Goal: Task Accomplishment & Management: Use online tool/utility

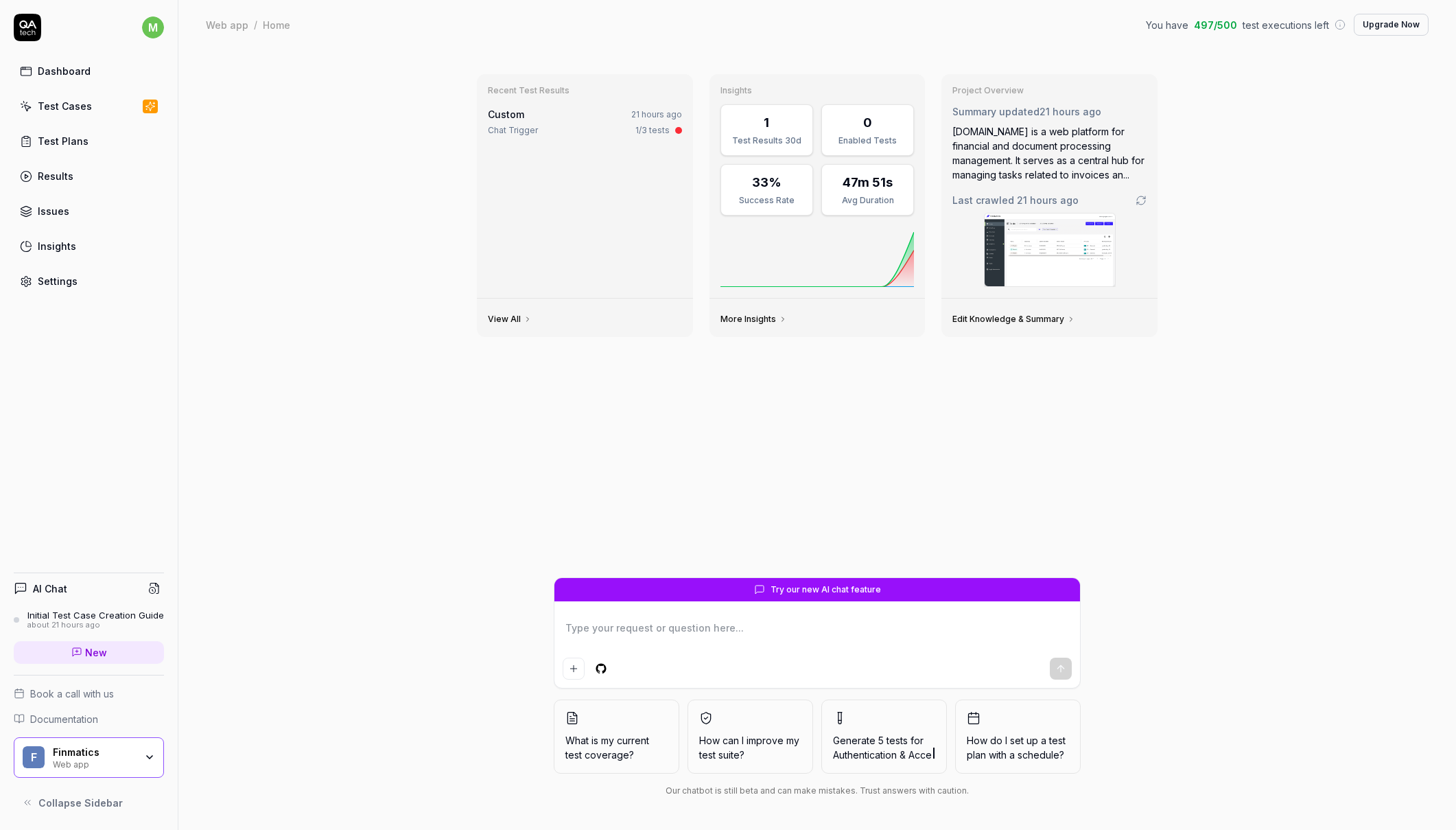
type textarea "*"
click at [64, 107] on div "Test Cases" at bounding box center [65, 105] width 54 height 14
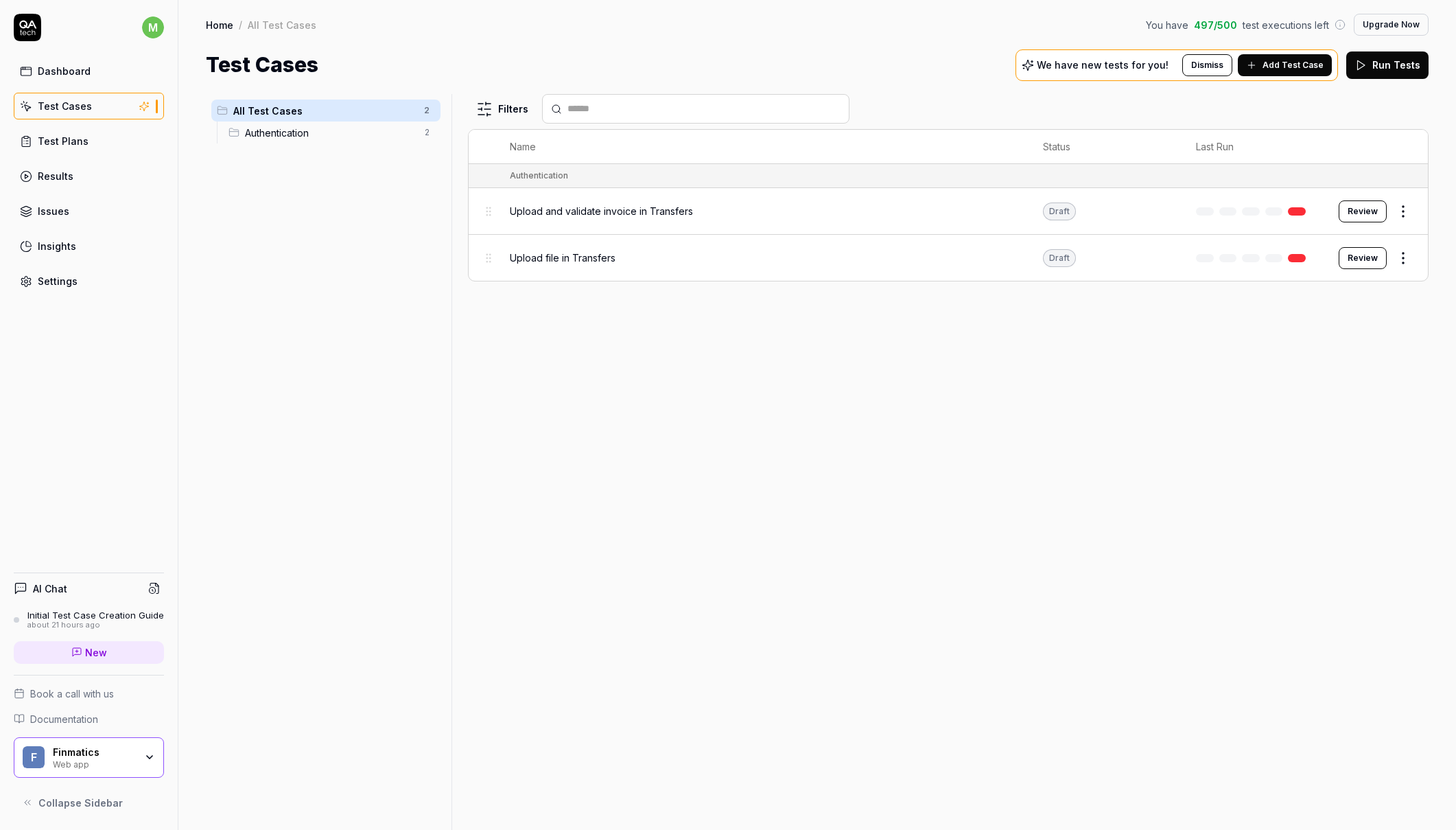
click at [593, 211] on span "Upload and validate invoice in Transfers" at bounding box center [601, 211] width 183 height 14
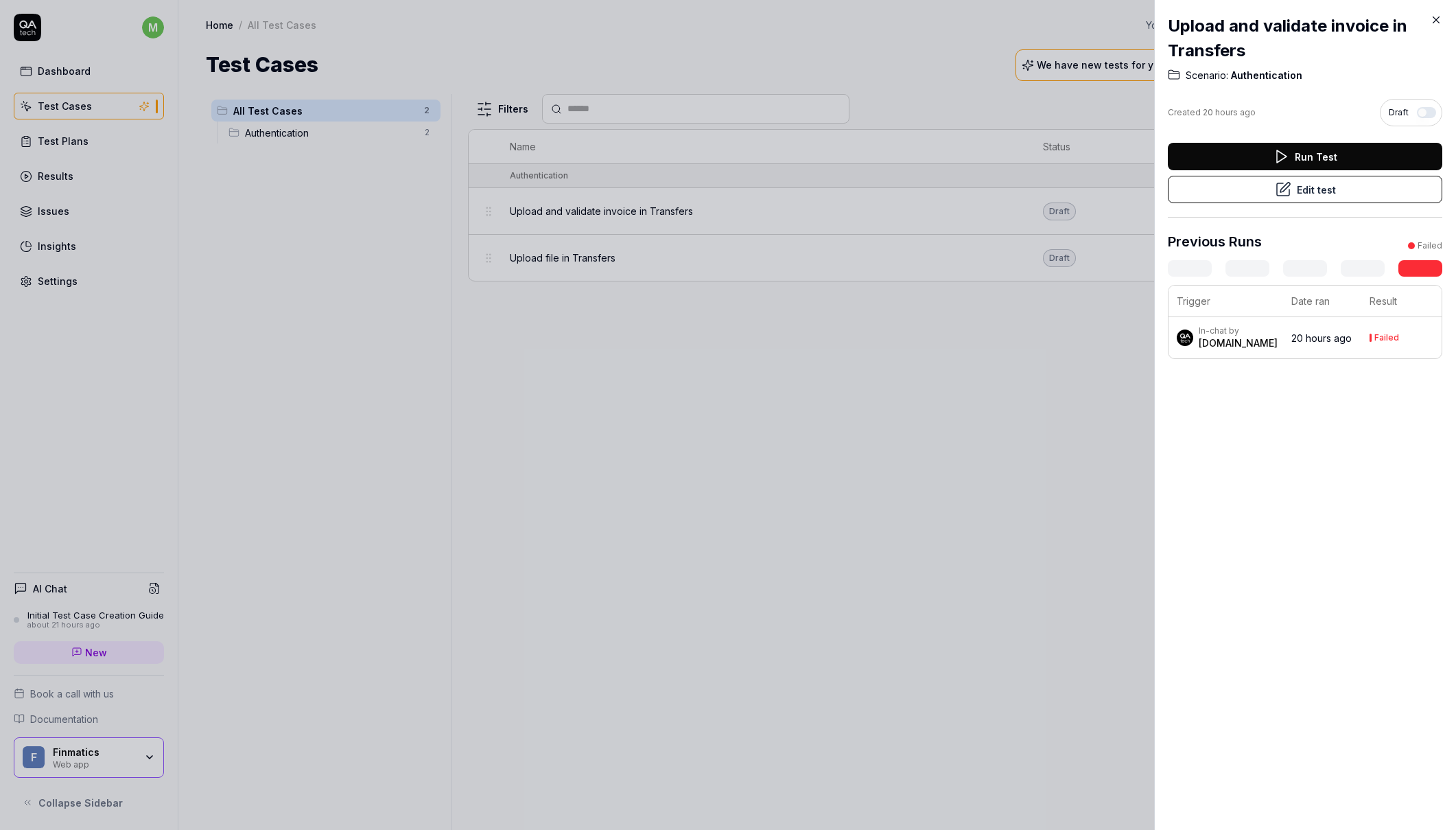
click at [1326, 150] on button "Run Test" at bounding box center [1304, 156] width 274 height 28
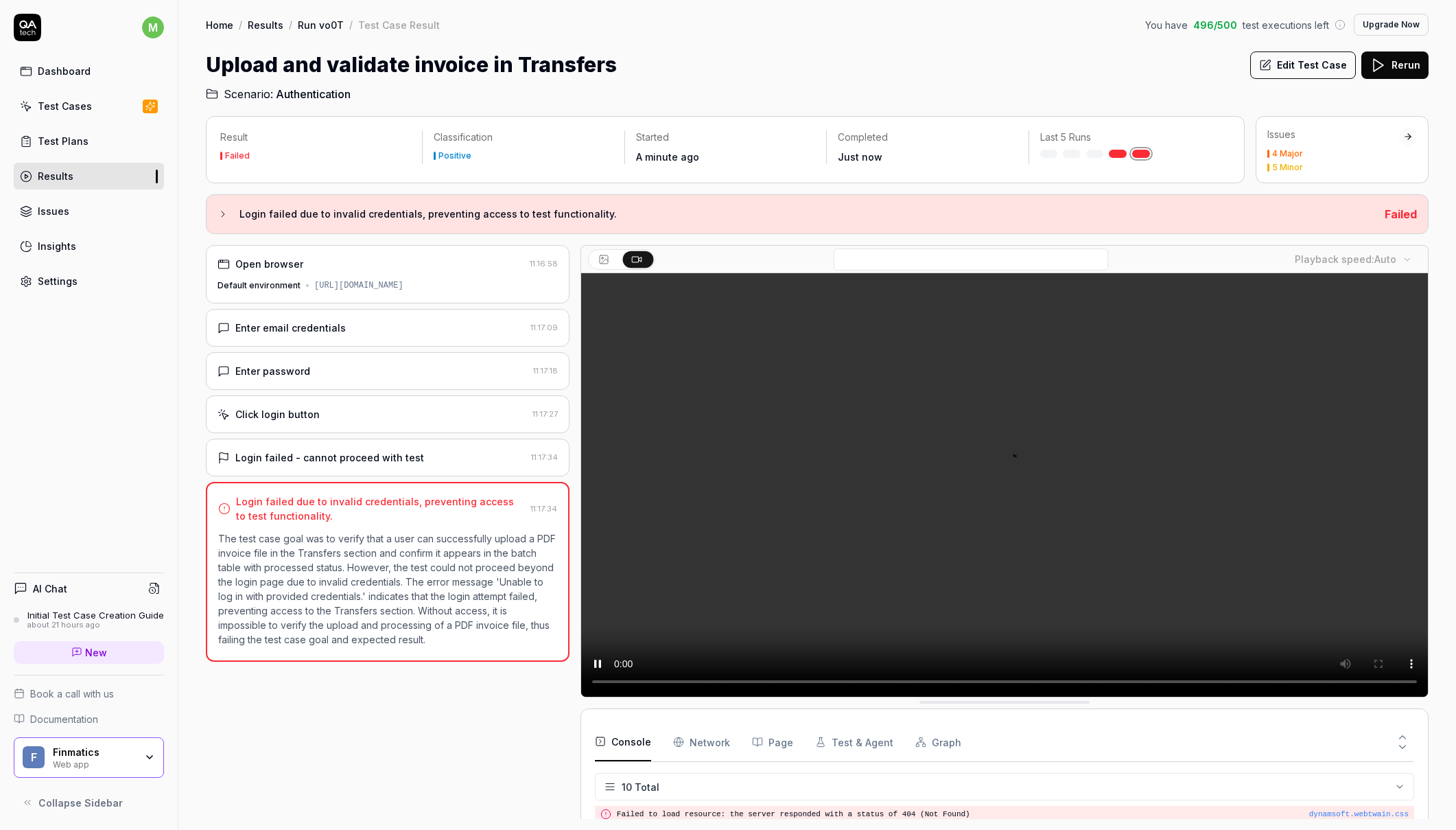
scroll to position [199, 0]
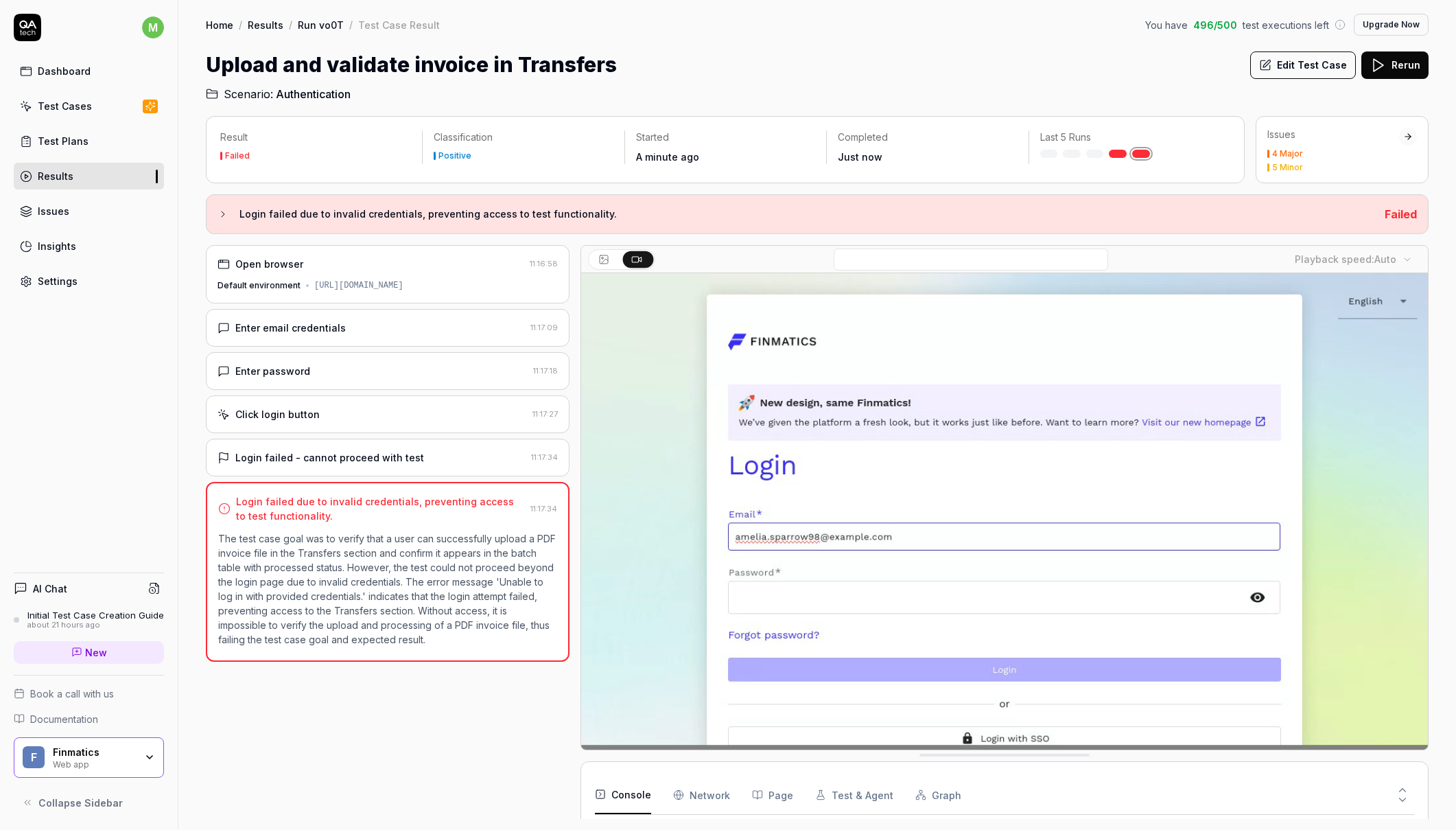
click at [314, 280] on div "https://release.core.finmatics.dev/en/" at bounding box center [359, 285] width 89 height 12
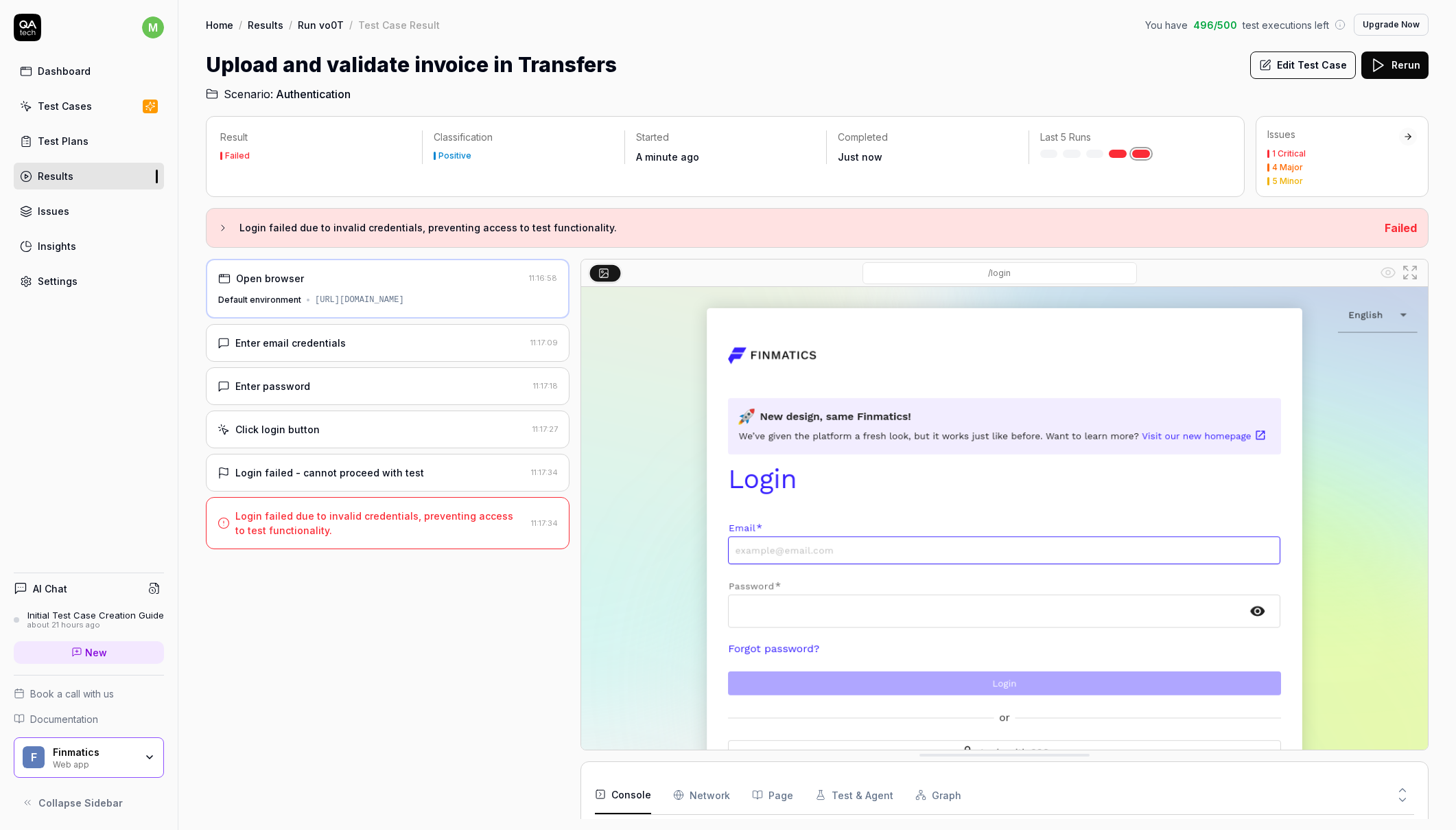
click at [342, 356] on div "Enter email credentials 11:17:09" at bounding box center [387, 343] width 364 height 38
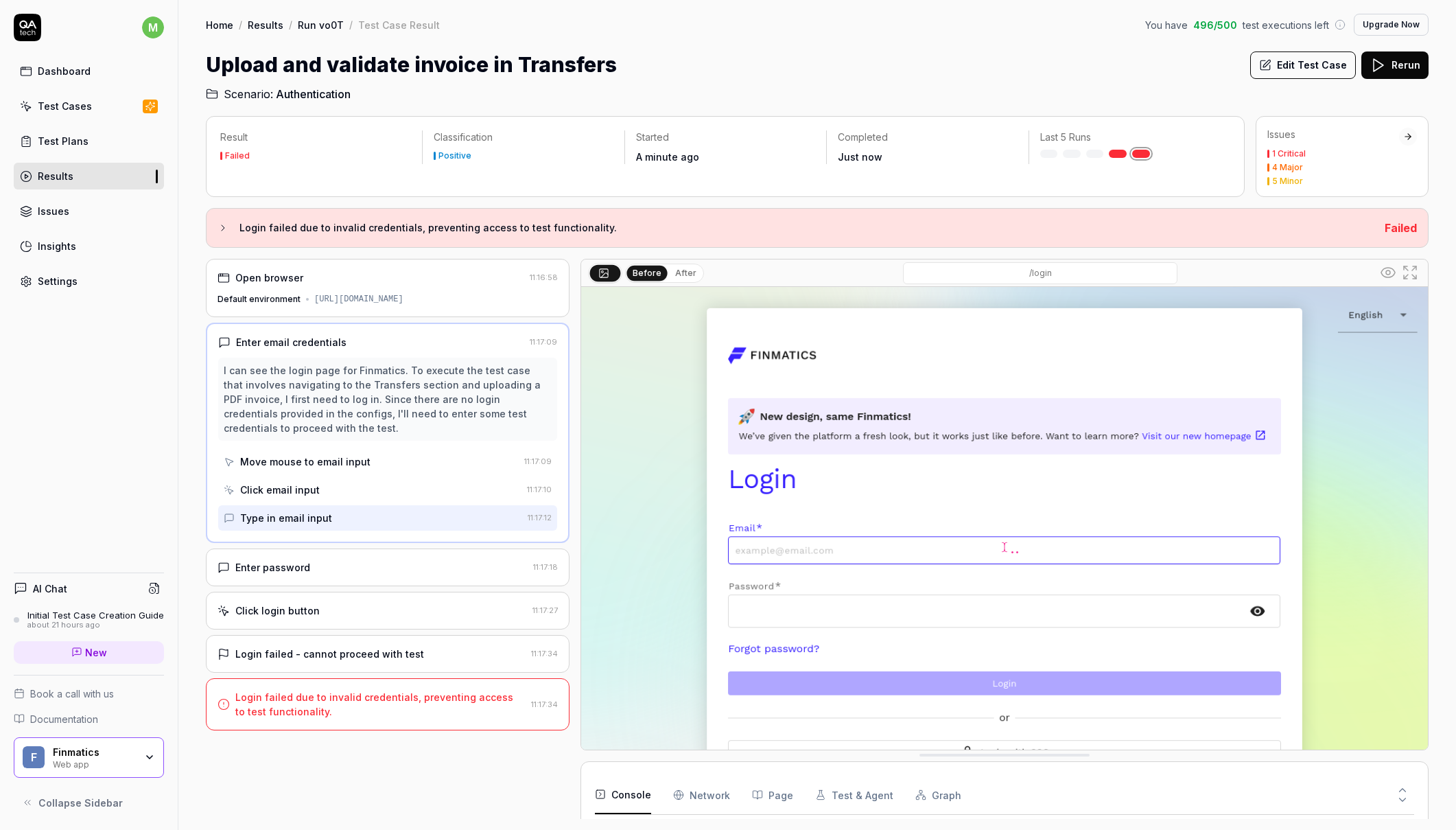
click at [303, 348] on div "Enter email credentials" at bounding box center [291, 342] width 110 height 14
click at [302, 571] on div "Enter password" at bounding box center [272, 567] width 75 height 14
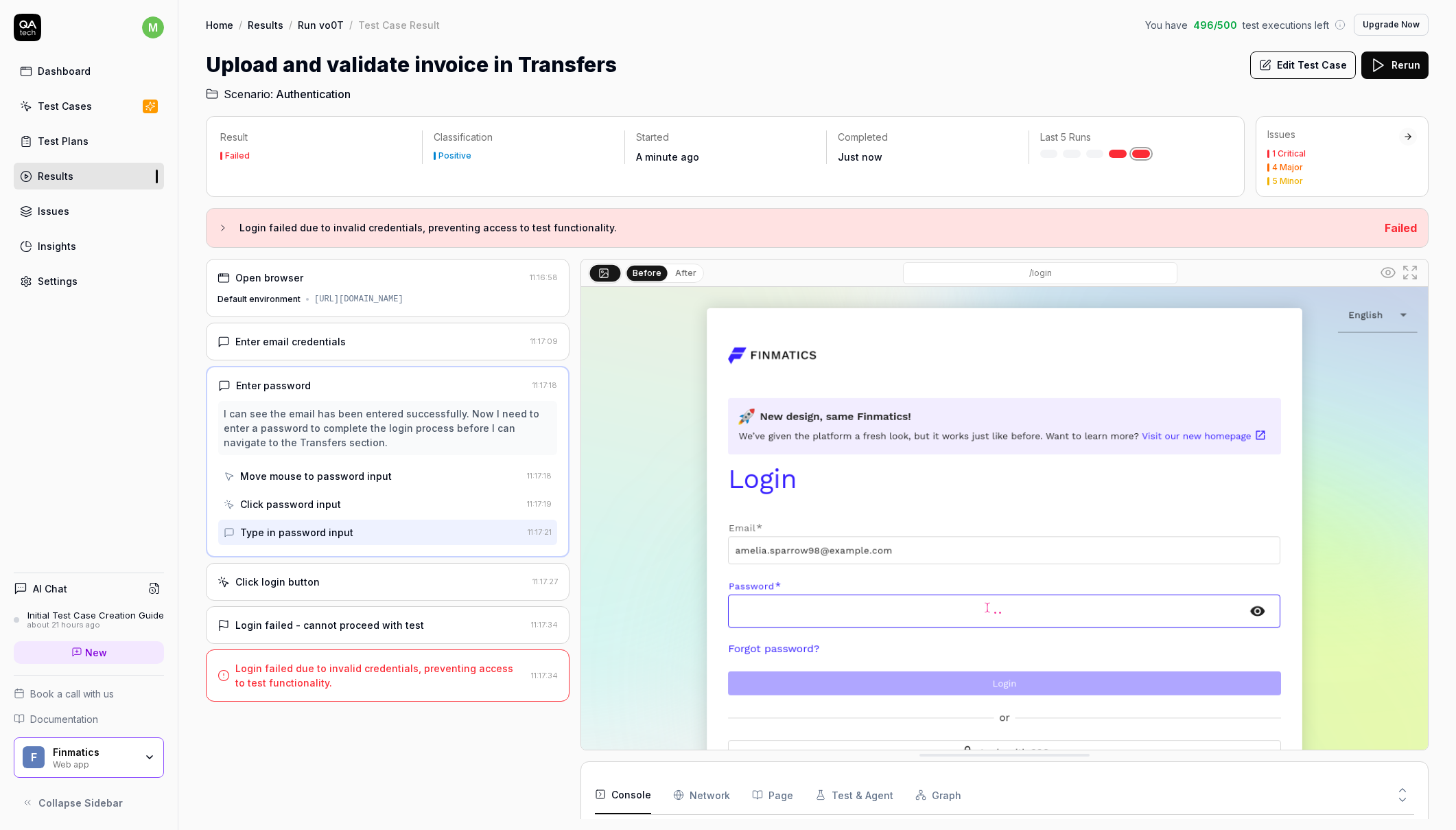
click at [326, 295] on div "https://release.core.finmatics.dev/en/" at bounding box center [359, 299] width 89 height 12
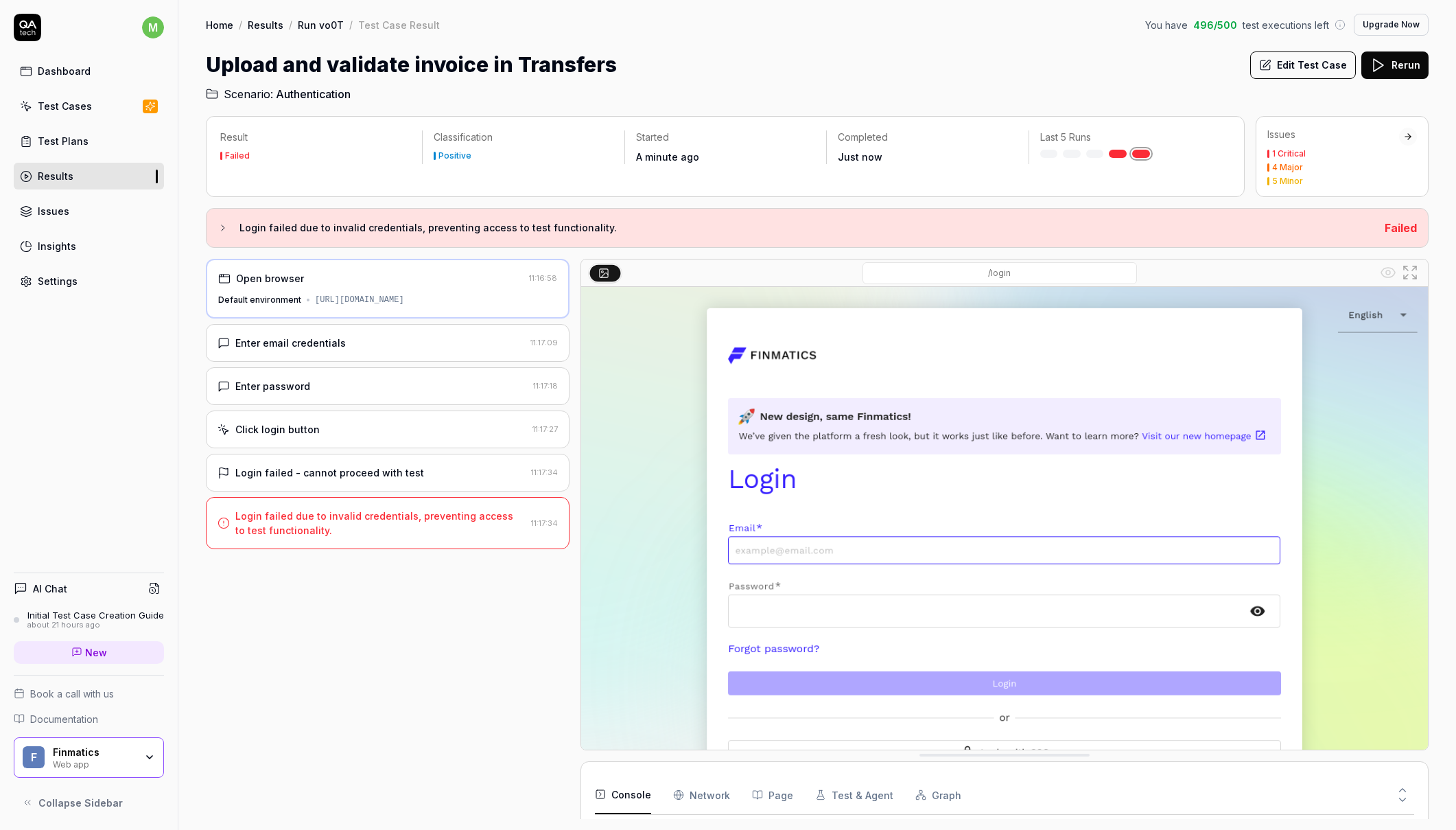
click at [78, 110] on div "Test Cases" at bounding box center [65, 105] width 54 height 14
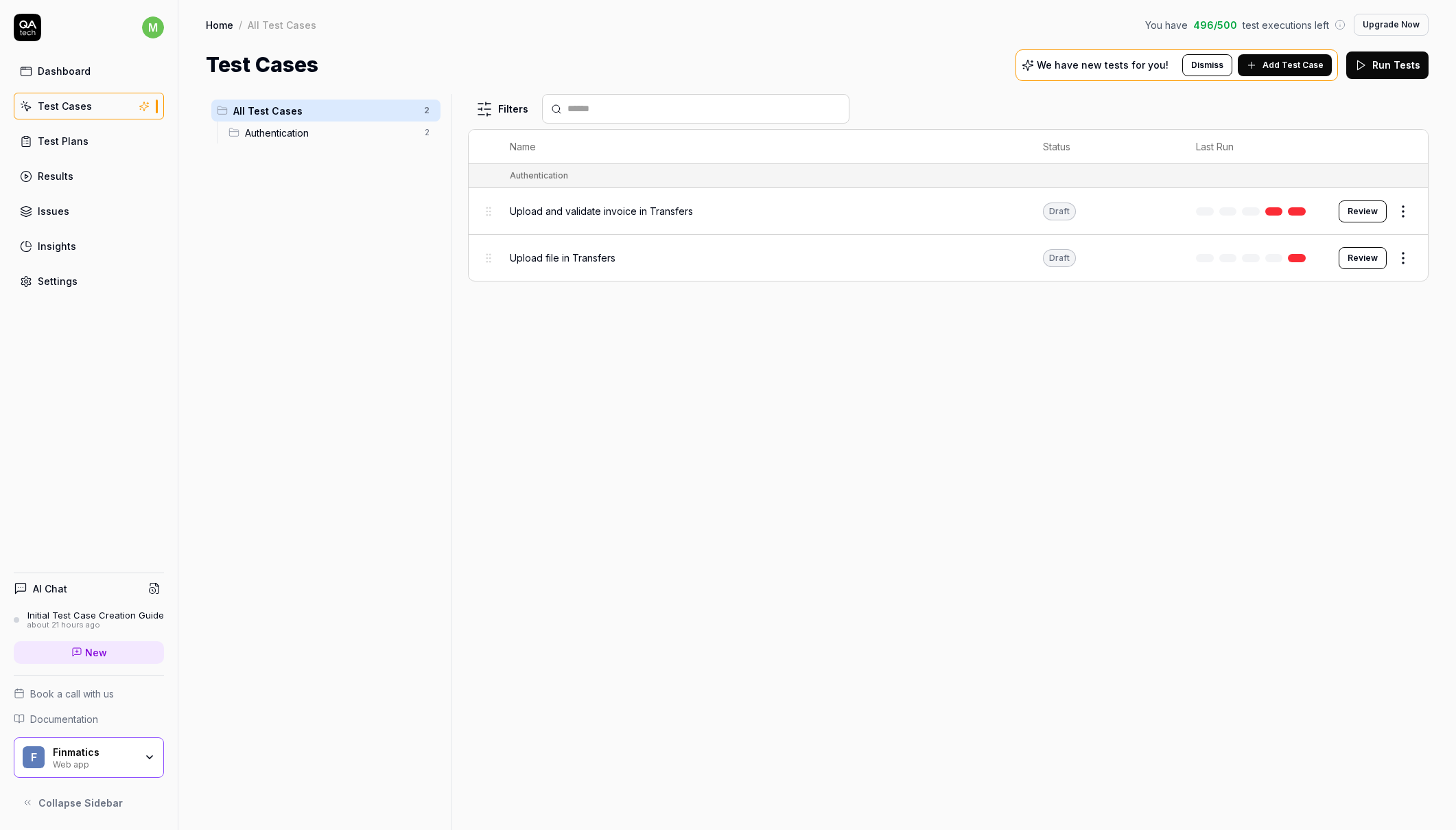
click at [583, 260] on span "Upload file in Transfers" at bounding box center [562, 257] width 105 height 14
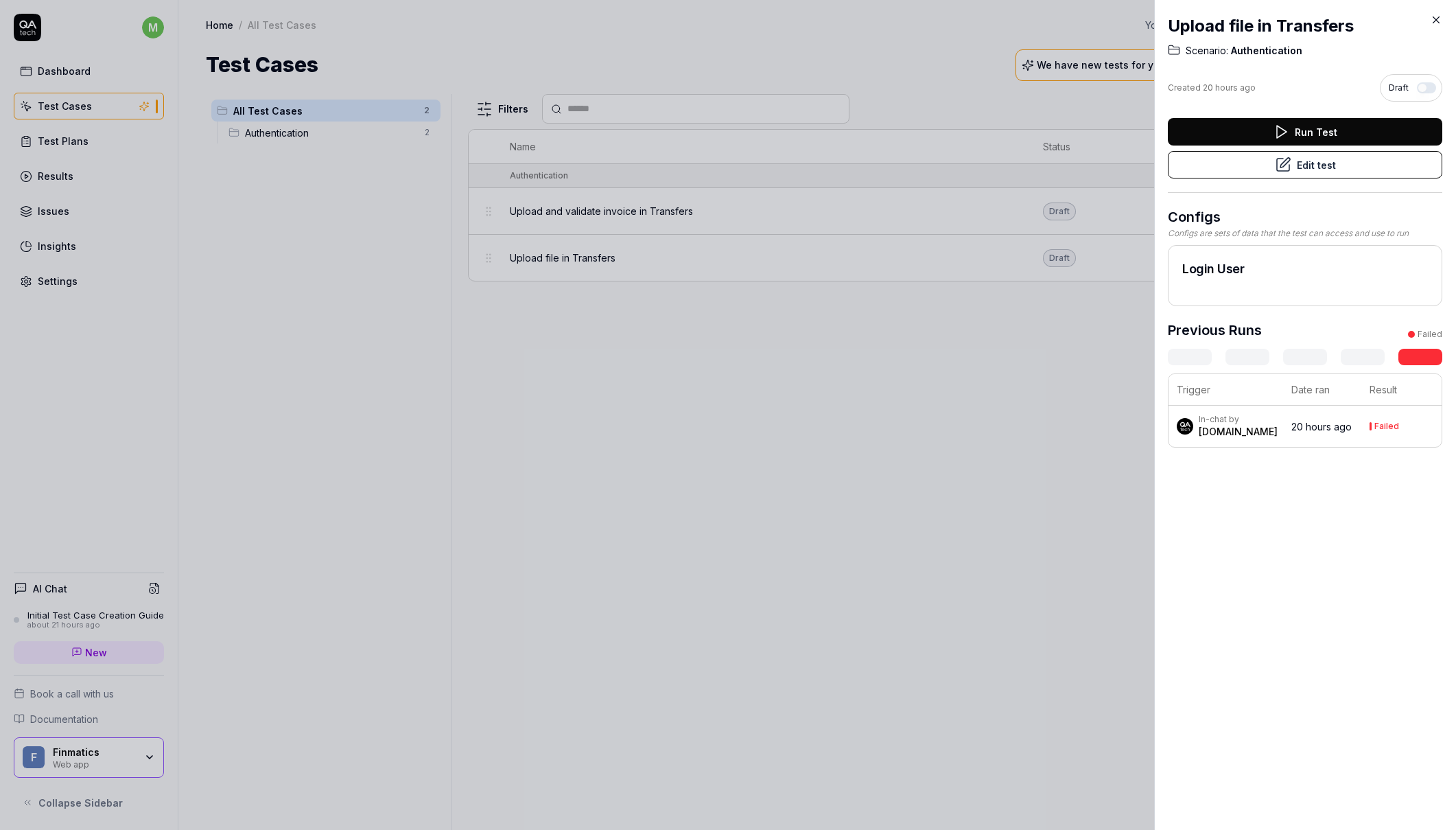
click at [1306, 129] on button "Run Test" at bounding box center [1304, 131] width 274 height 28
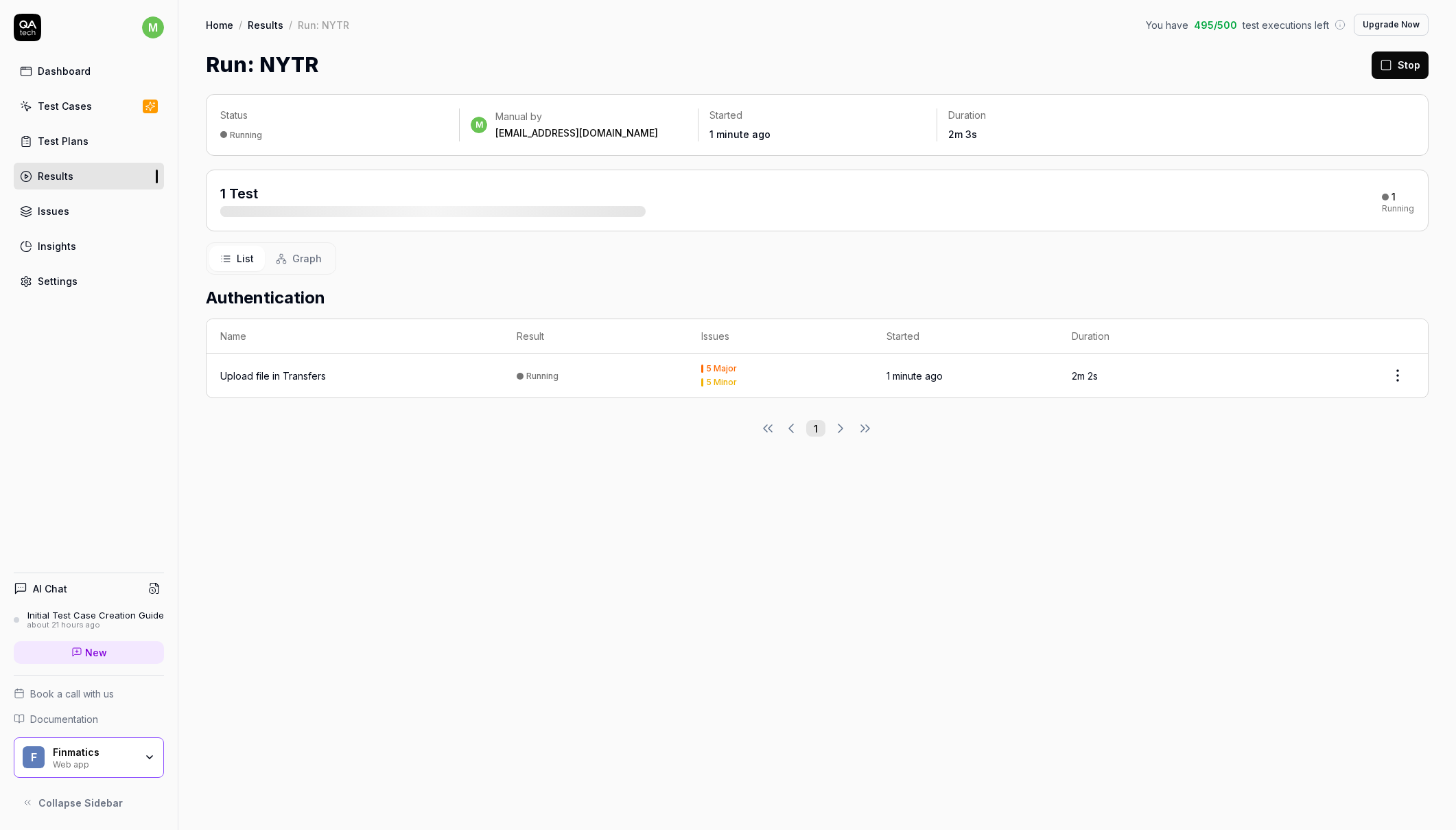
drag, startPoint x: 522, startPoint y: 205, endPoint x: 732, endPoint y: 209, distance: 210.0
click at [732, 209] on div "1 Test 1 Running" at bounding box center [817, 200] width 1194 height 33
drag, startPoint x: 595, startPoint y: 212, endPoint x: 705, endPoint y: 219, distance: 110.2
click at [705, 219] on div "1 Test 1 Running" at bounding box center [817, 200] width 1223 height 62
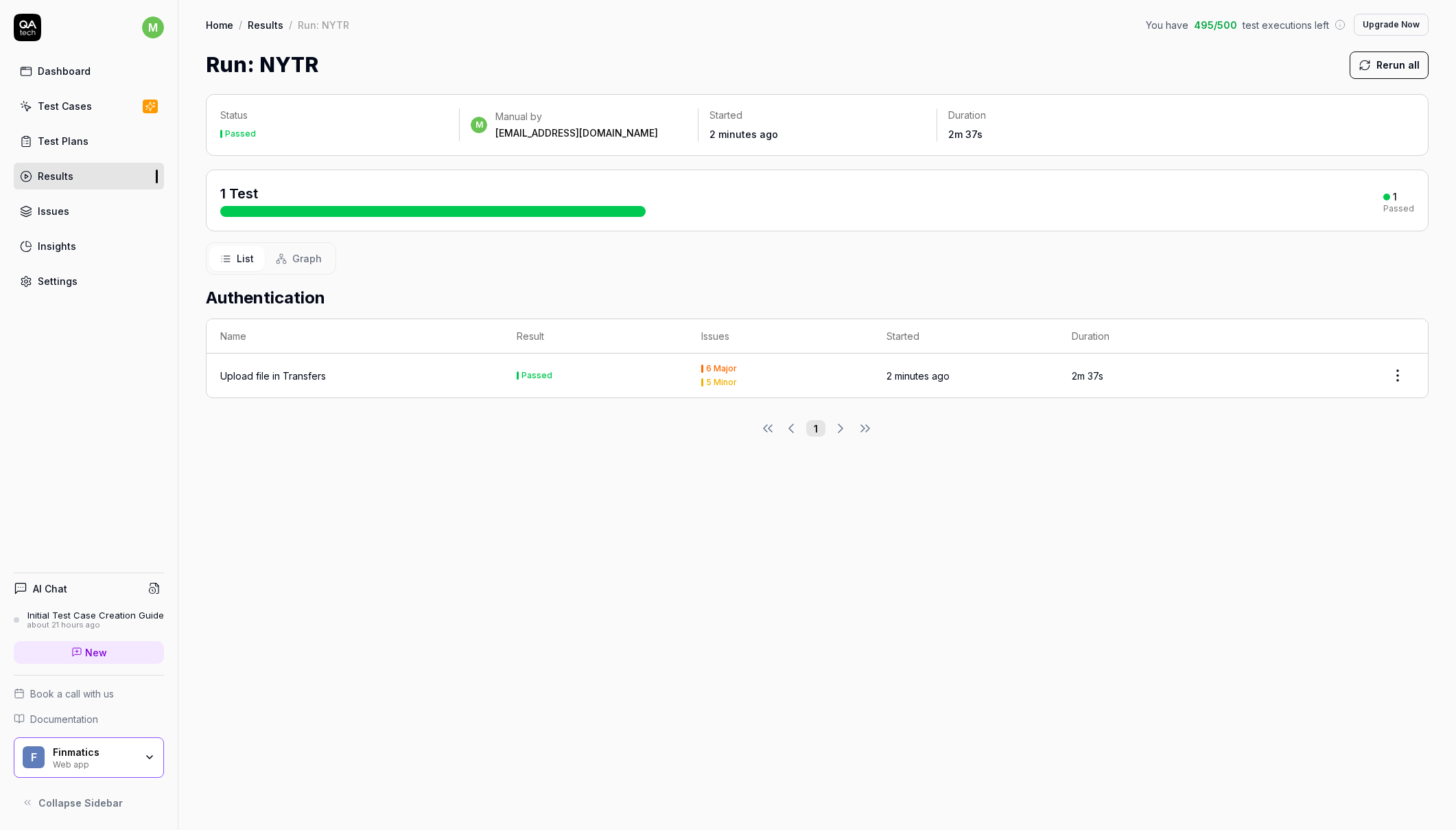
click at [263, 373] on div "Upload file in Transfers" at bounding box center [272, 375] width 105 height 14
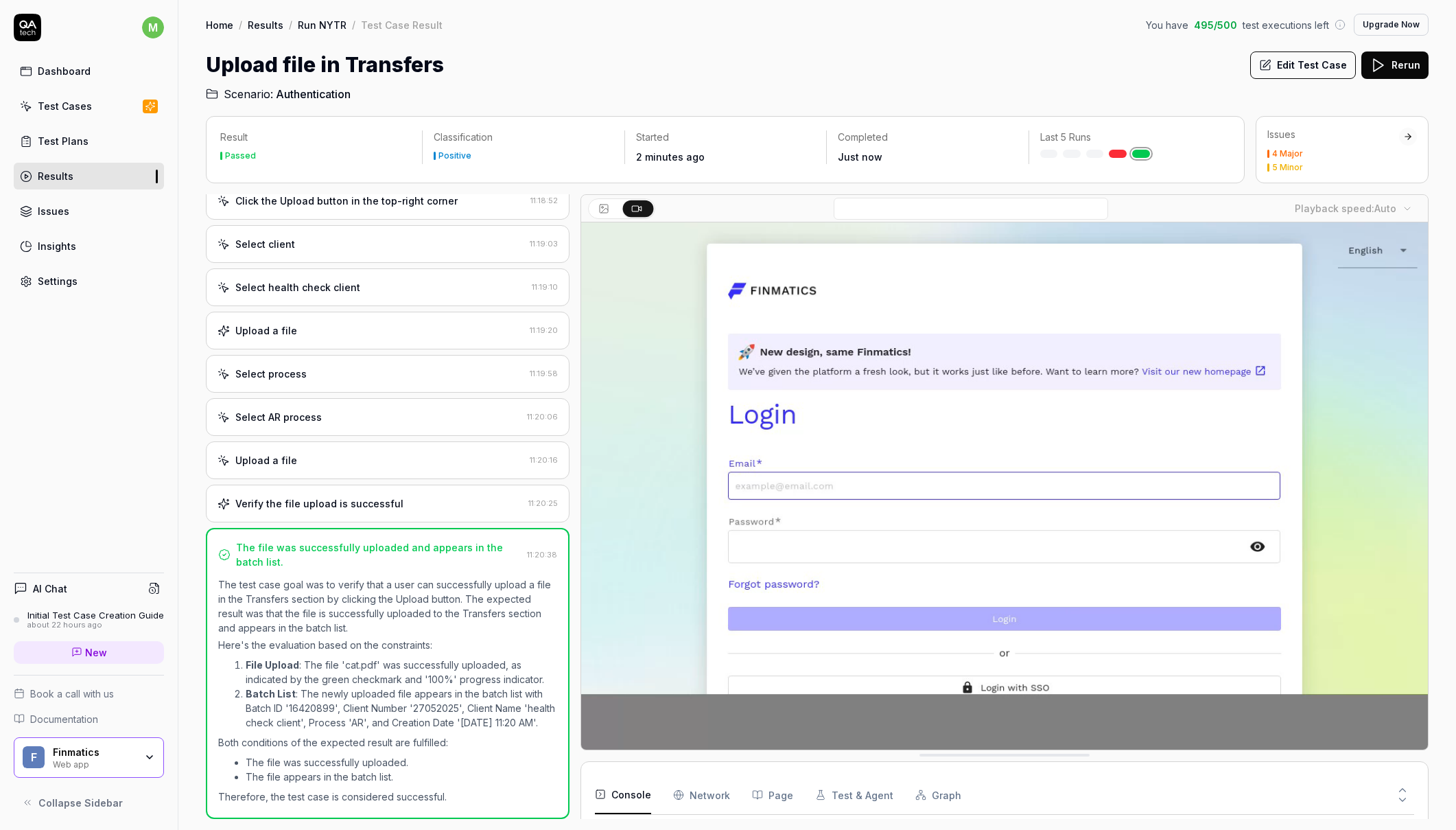
scroll to position [290, 0]
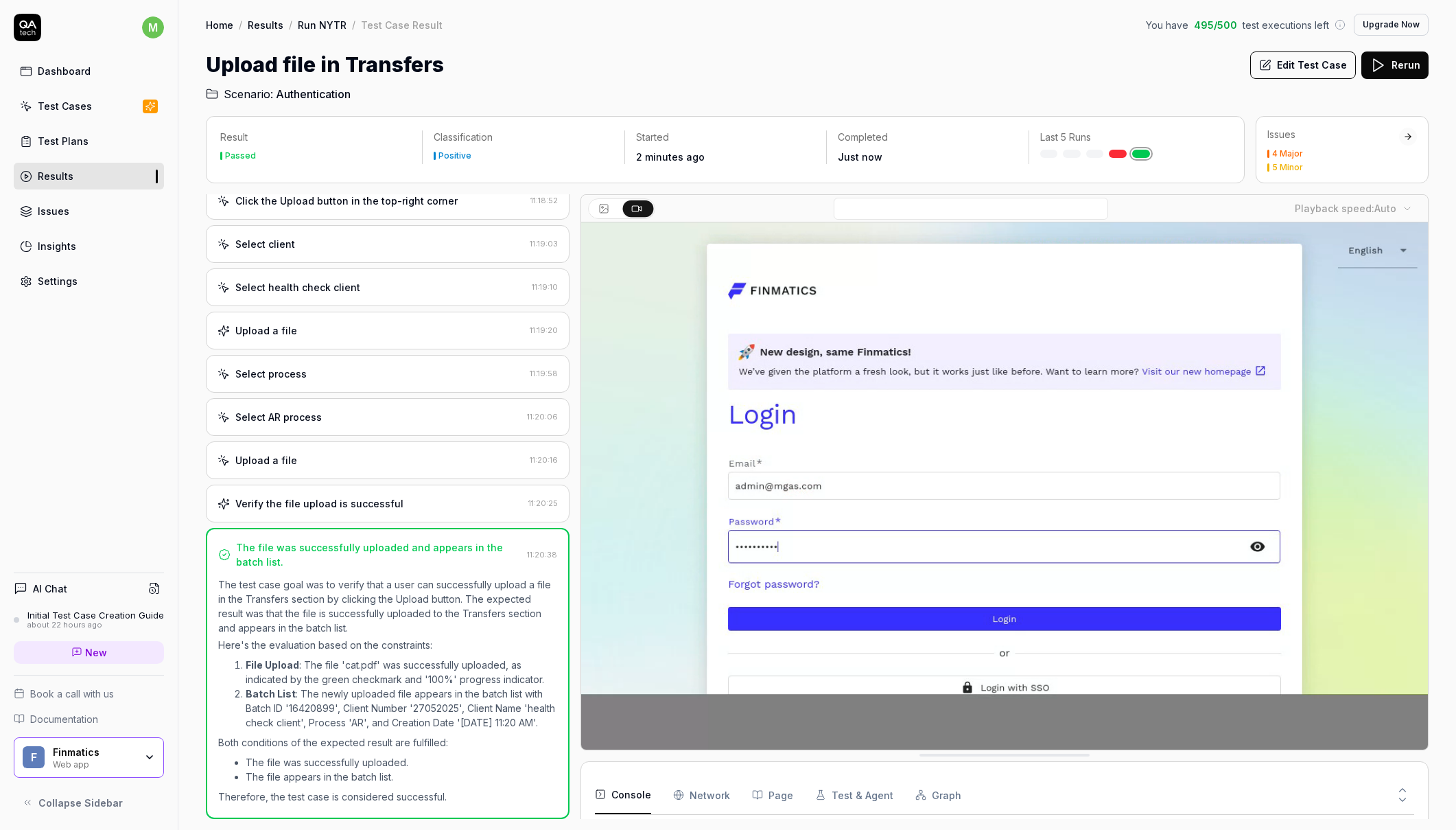
click at [333, 236] on div "Select client 11:19:03" at bounding box center [387, 244] width 364 height 38
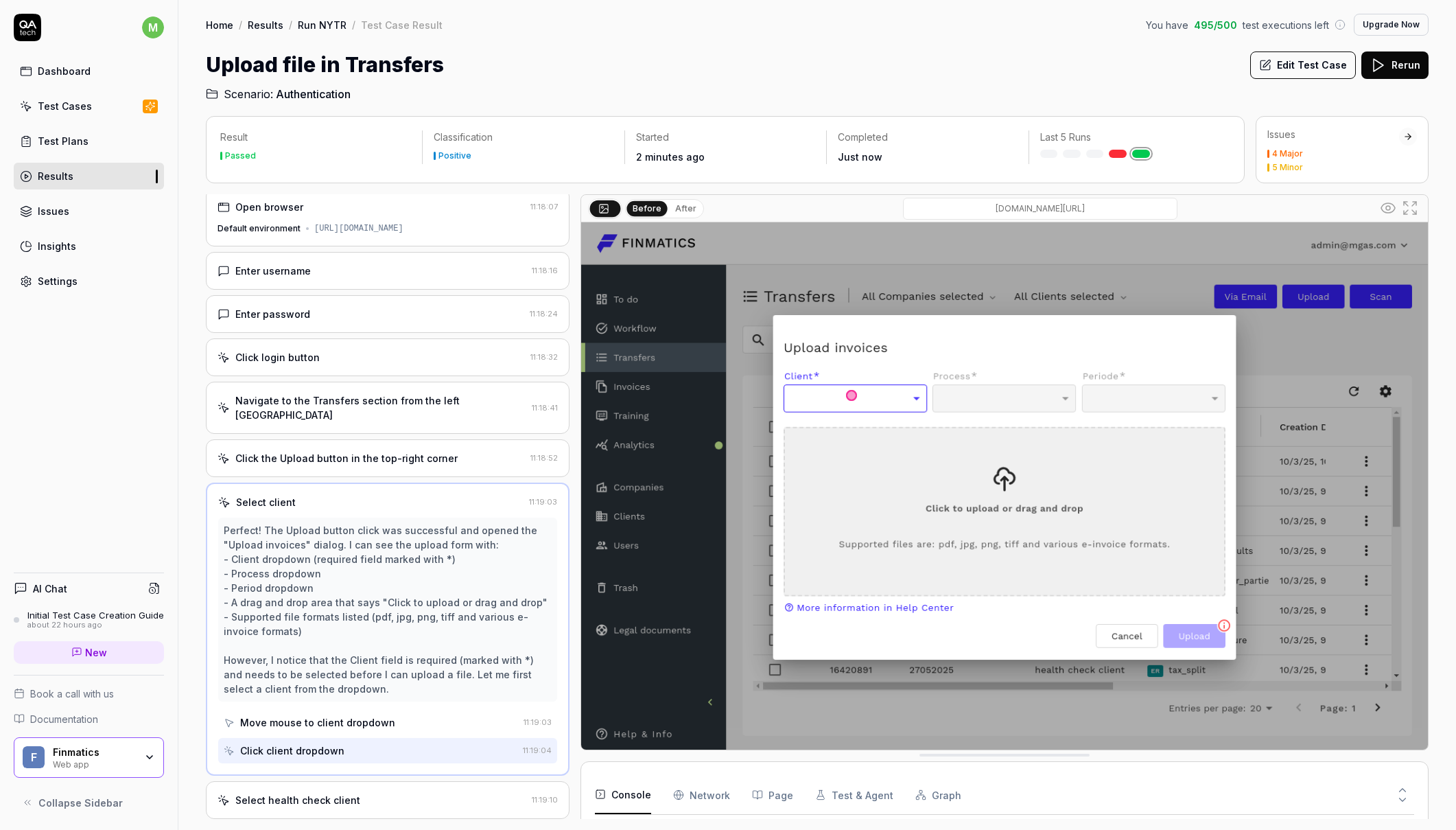
scroll to position [0, 0]
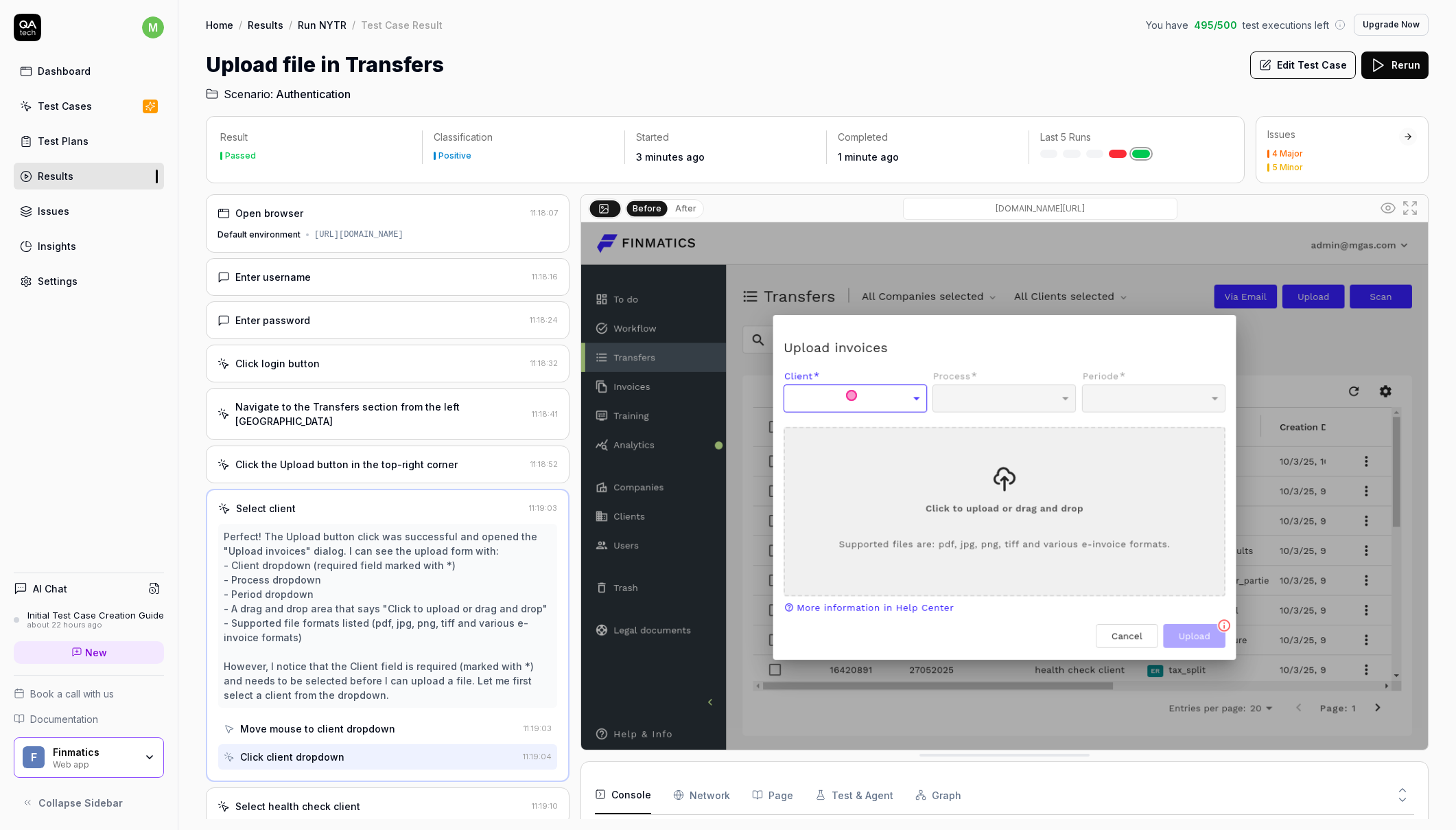
click at [345, 279] on div "Enter username" at bounding box center [371, 276] width 308 height 14
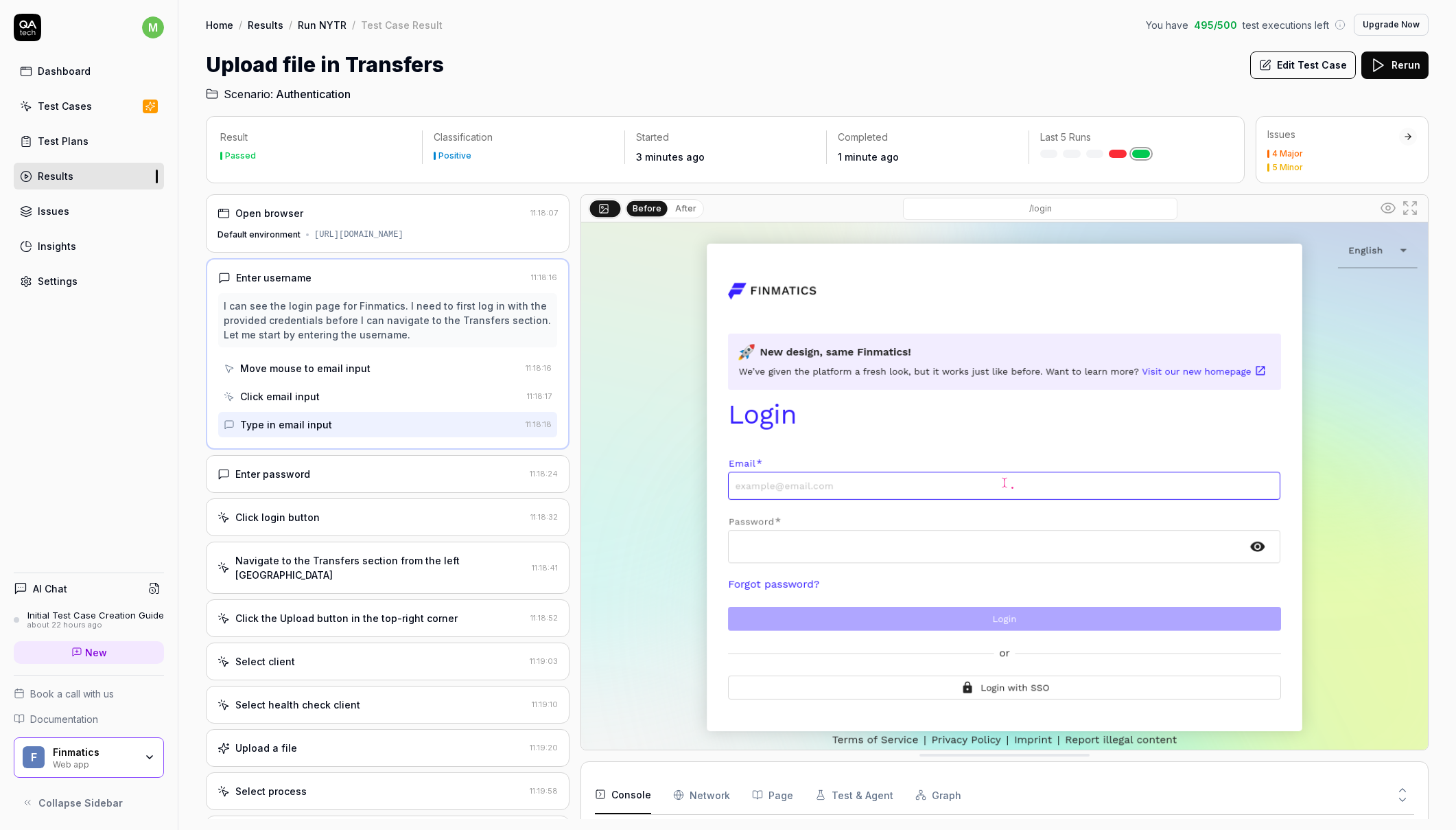
click at [377, 323] on div "I can see the login page for Finmatics. I need to first log in with the provide…" at bounding box center [388, 320] width 328 height 44
click at [363, 474] on div "Enter password" at bounding box center [370, 474] width 307 height 14
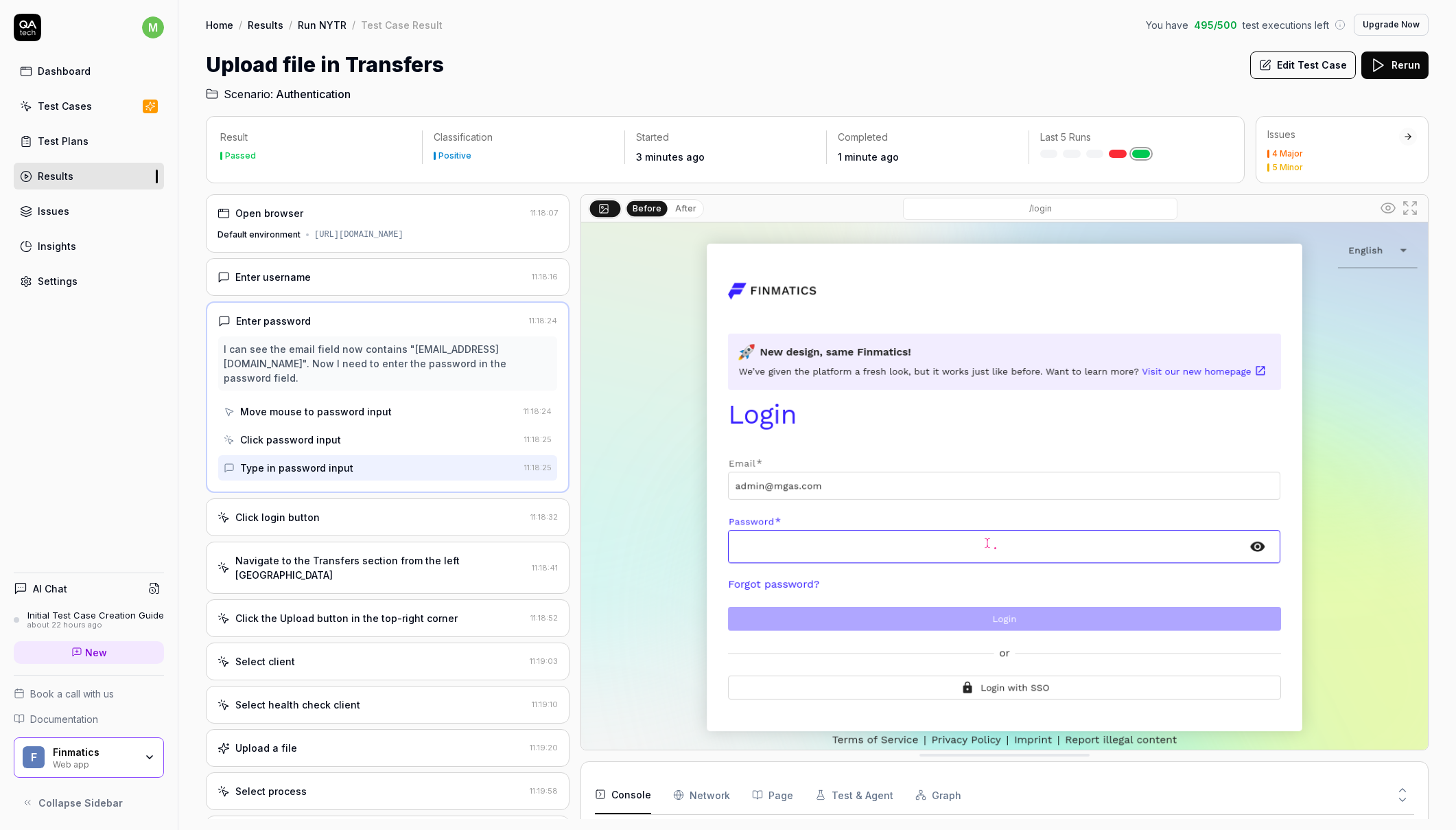
click at [358, 516] on div "Click login button 11:18:32" at bounding box center [387, 518] width 364 height 38
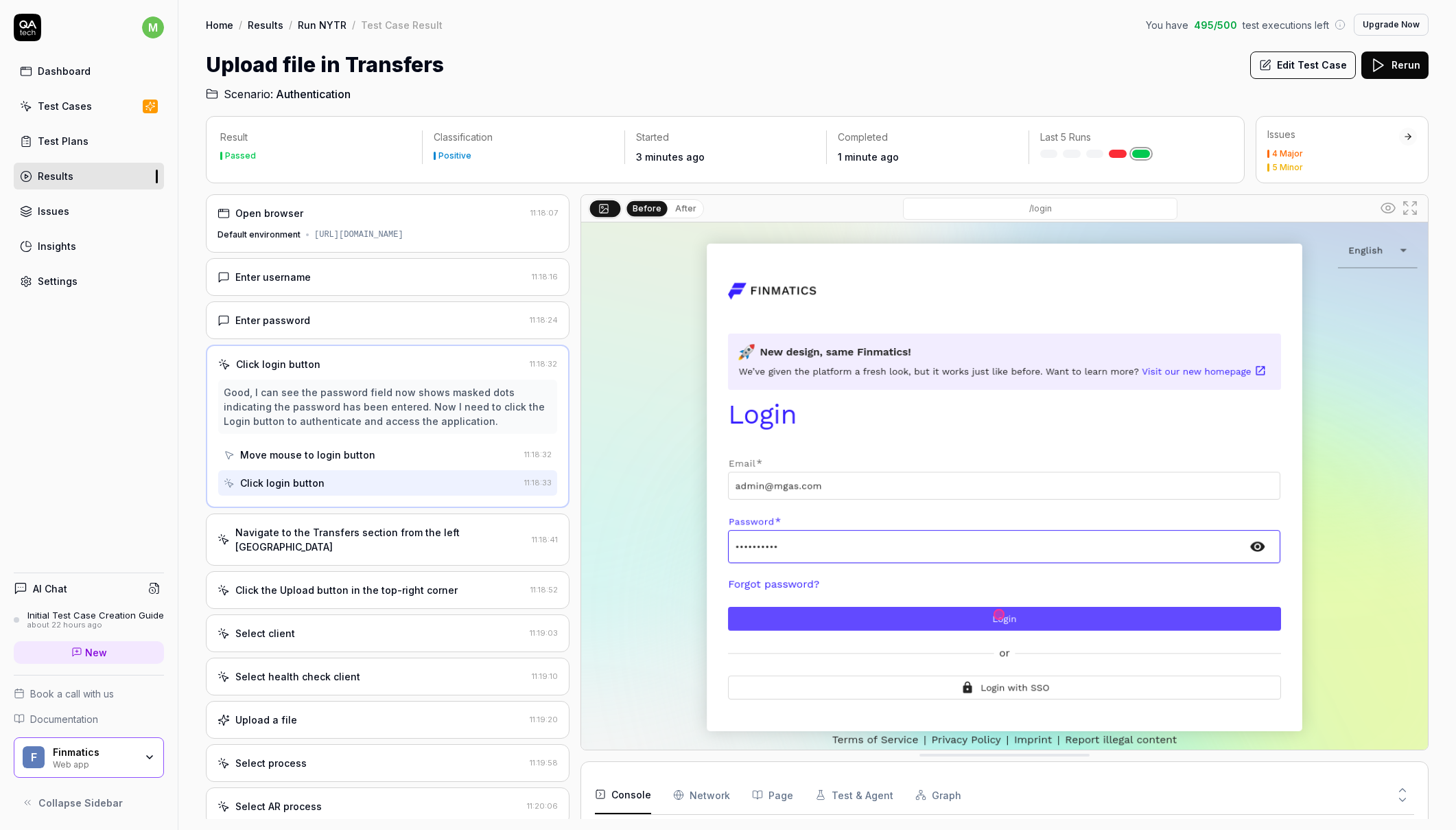
click at [355, 534] on div "Navigate to the Transfers section from the left sidebar" at bounding box center [381, 539] width 290 height 28
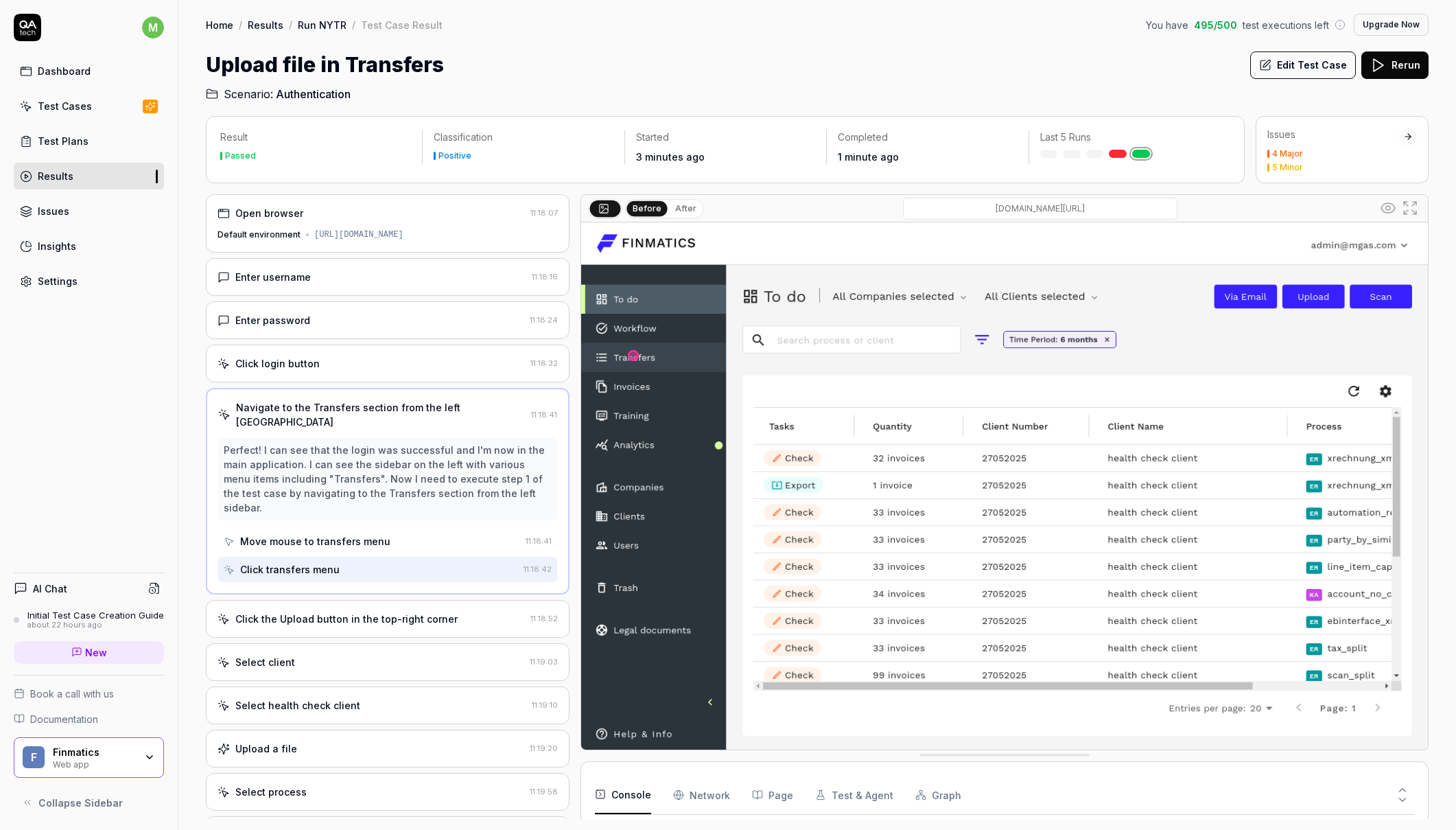
click at [363, 612] on div "Click the Upload button in the top-right corner" at bounding box center [346, 618] width 222 height 14
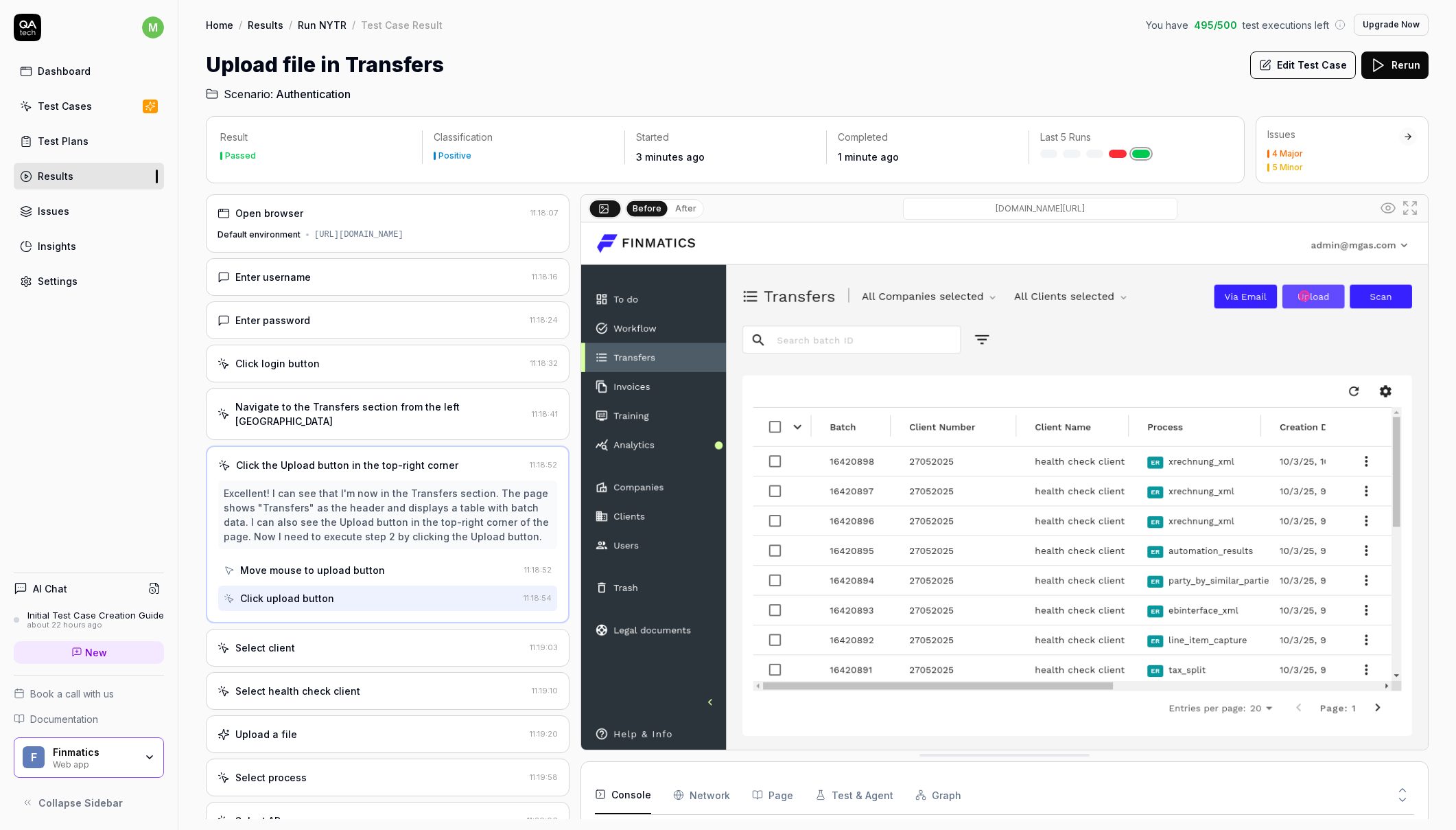
click at [366, 640] on div "Select client" at bounding box center [370, 647] width 307 height 14
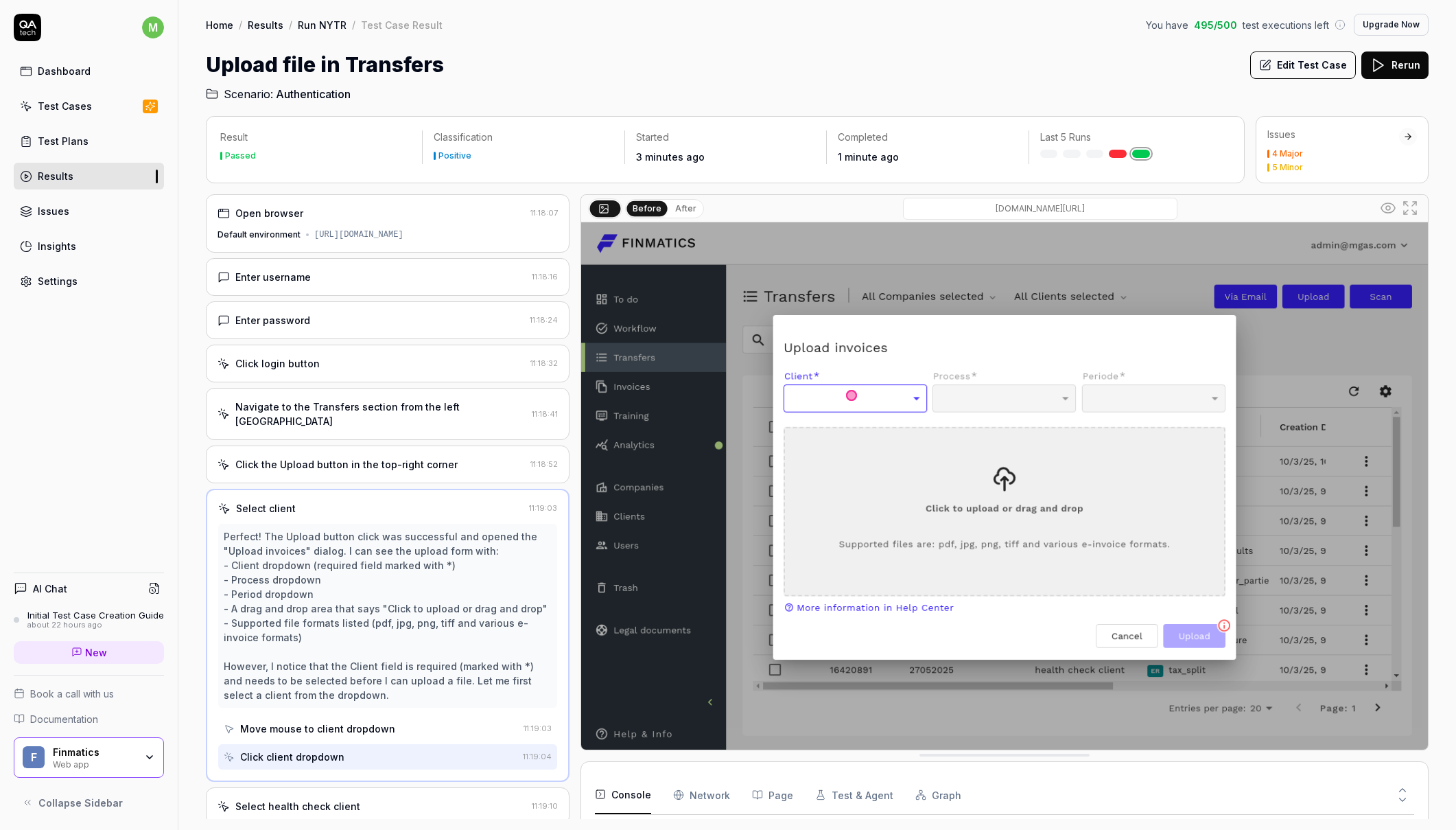
click at [375, 799] on div "Select health check client" at bounding box center [371, 805] width 308 height 14
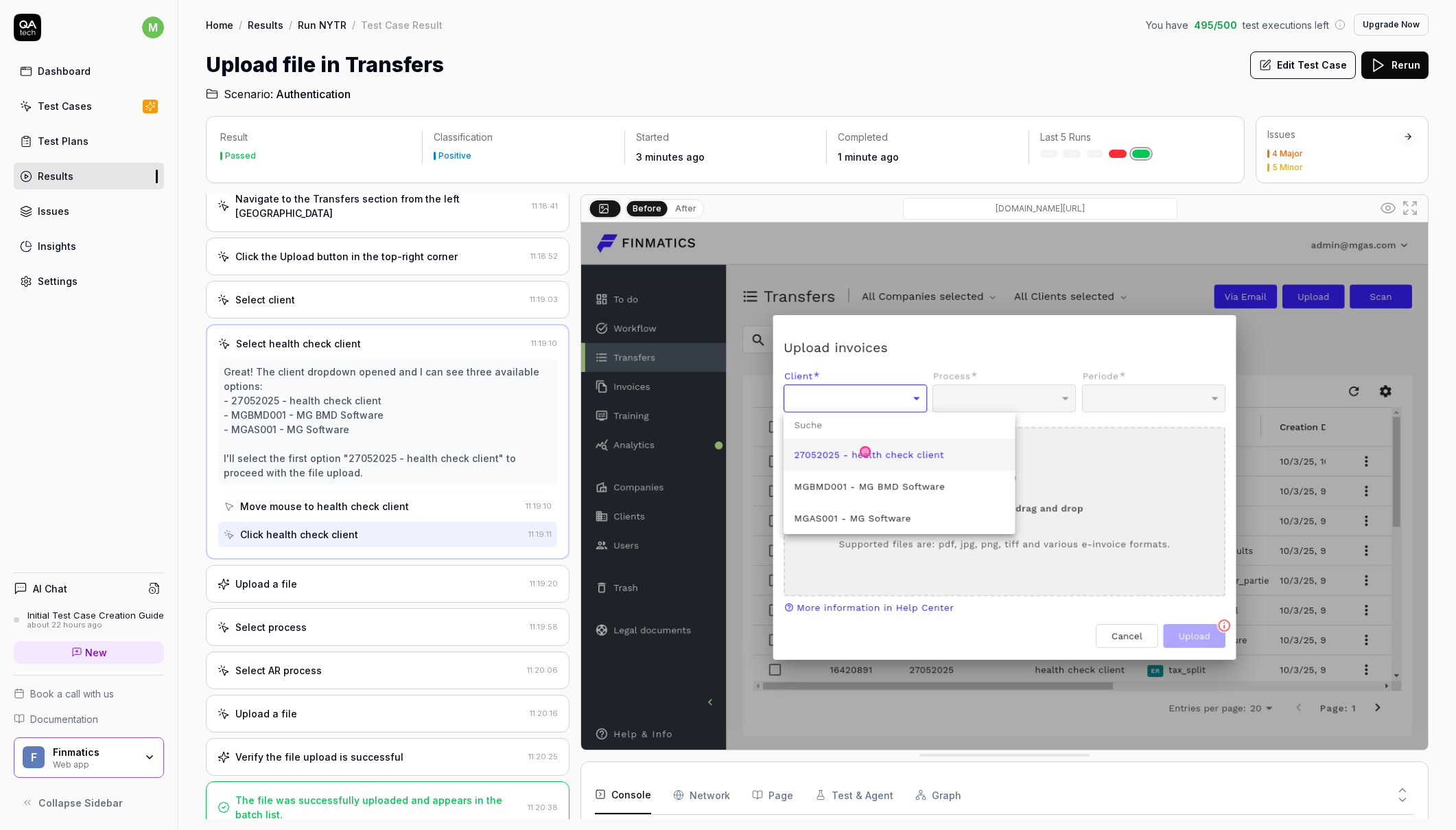
click at [337, 579] on div "Upload a file 11:19:20" at bounding box center [387, 584] width 364 height 38
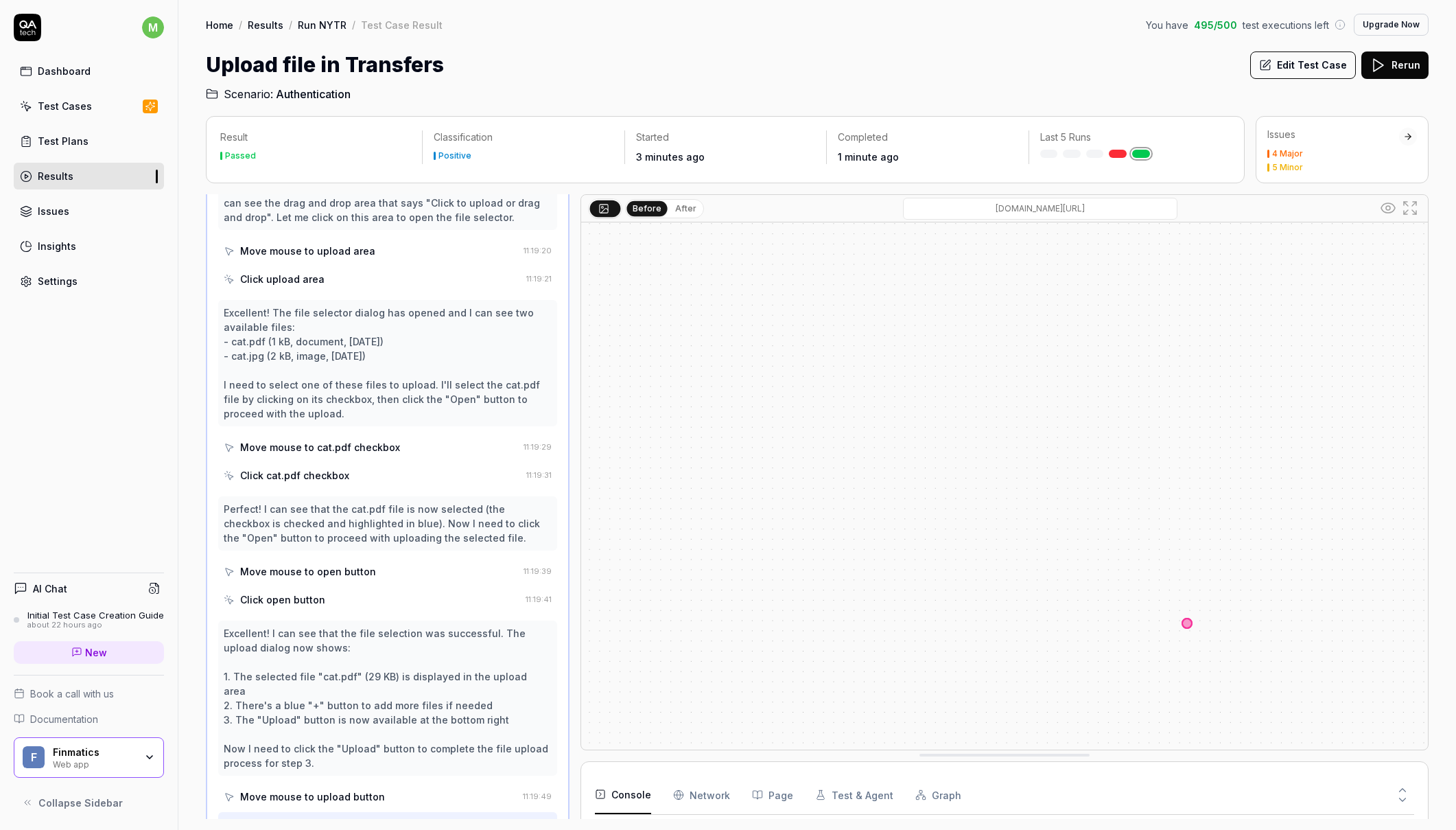
scroll to position [538, 0]
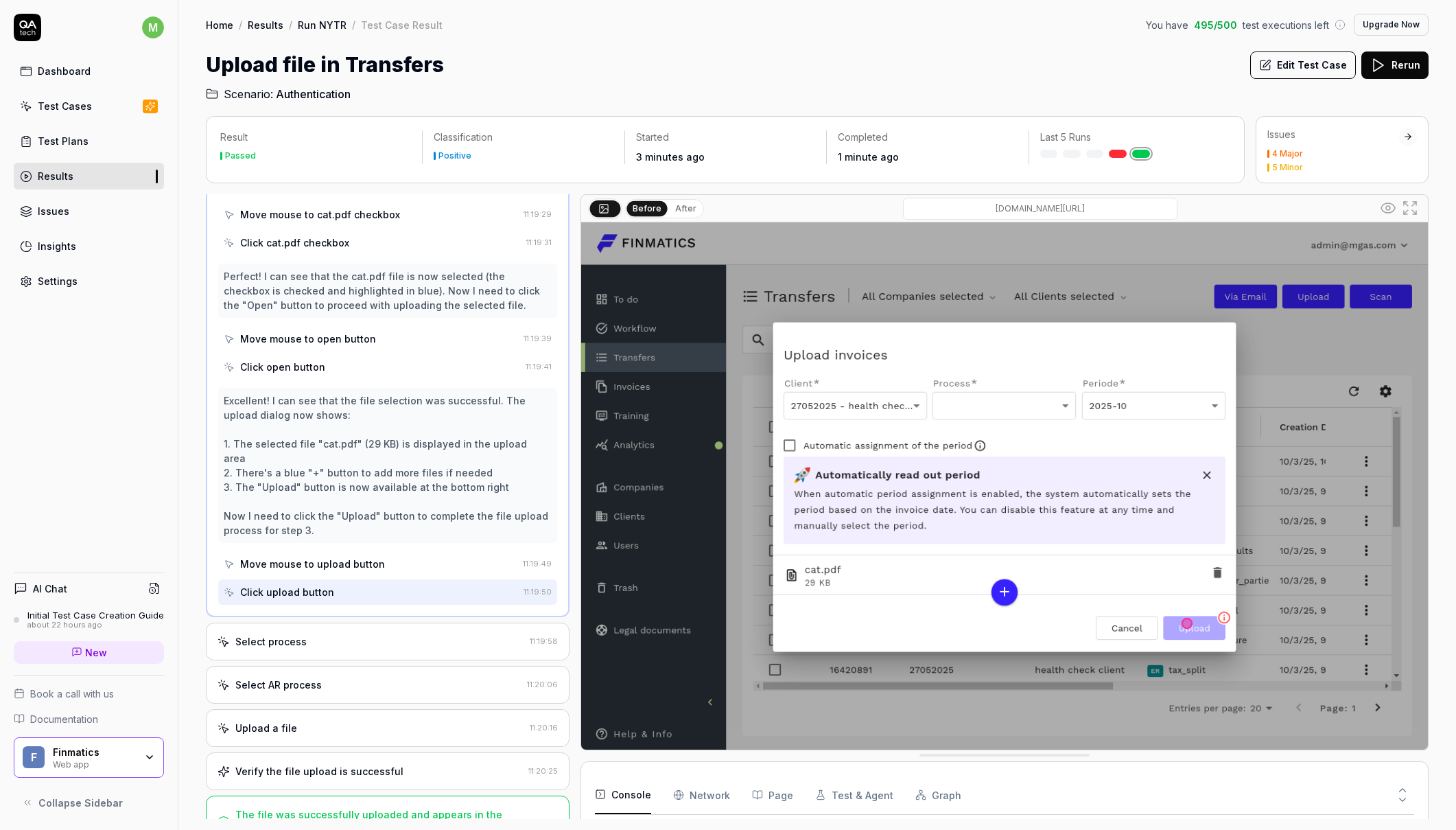
click at [341, 631] on div "Select process 11:19:58" at bounding box center [387, 642] width 364 height 38
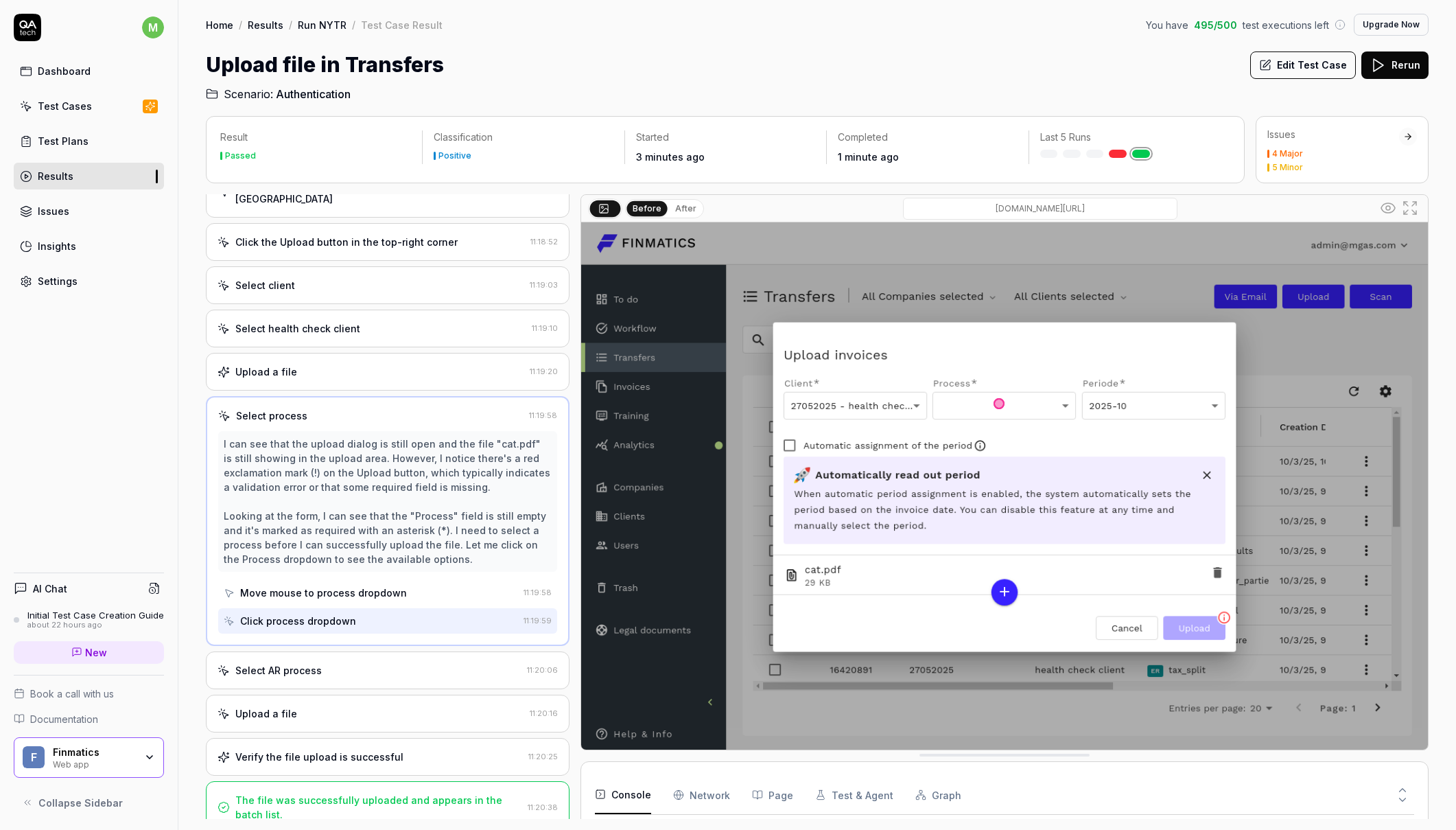
click at [327, 663] on div "Select AR process" at bounding box center [369, 670] width 304 height 14
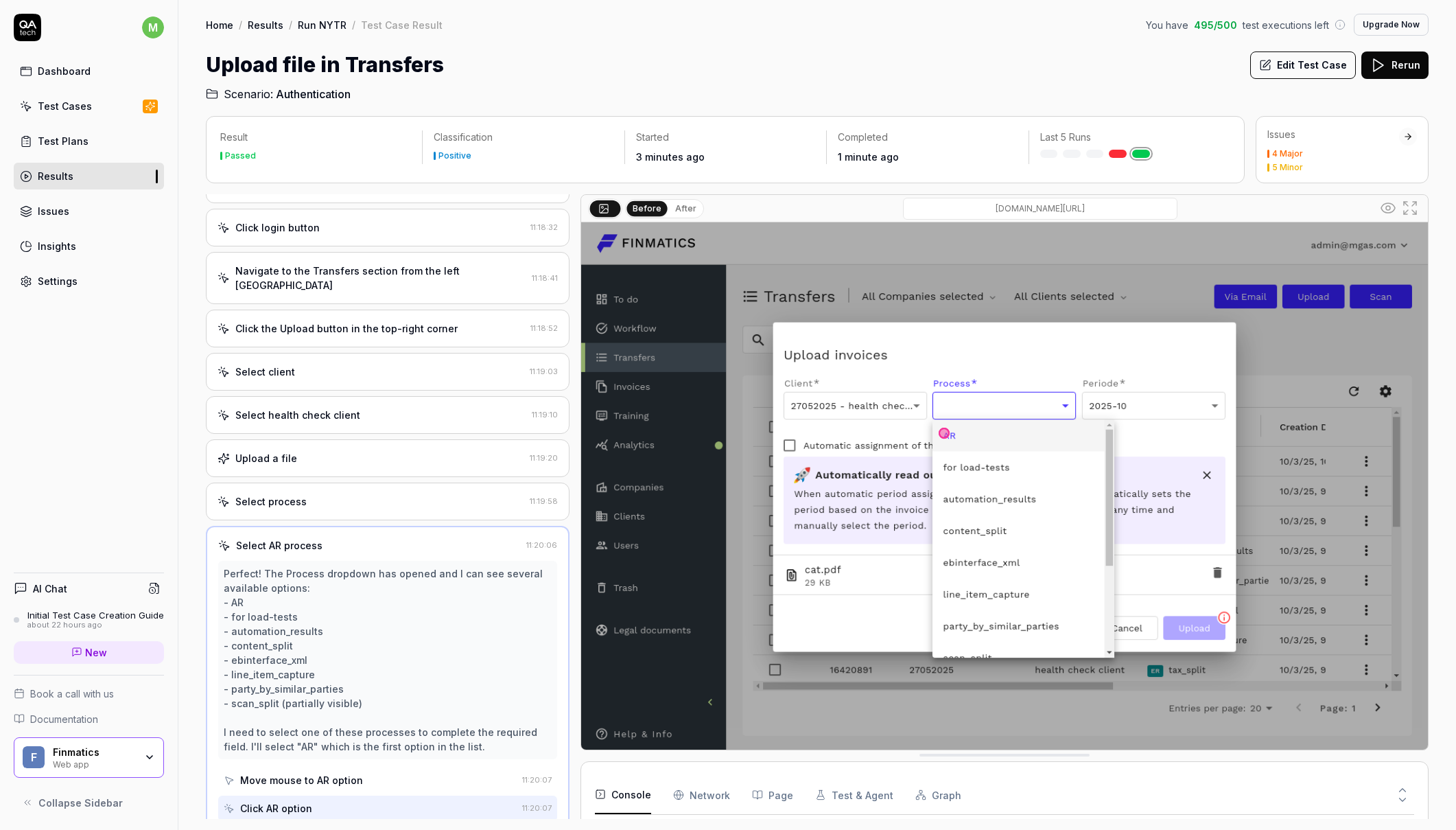
scroll to position [280, 0]
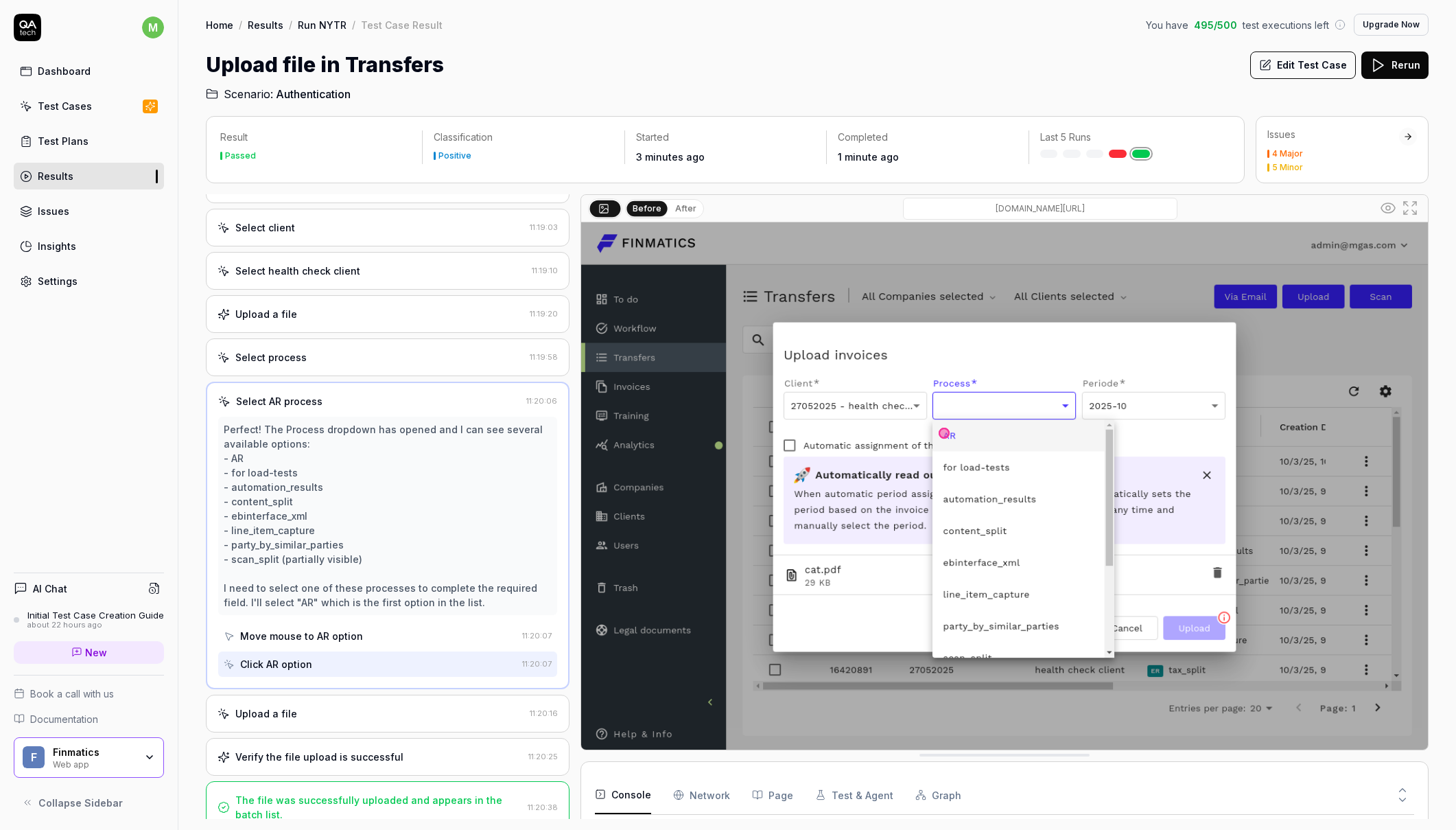
click at [326, 708] on div "Upload a file 11:20:16" at bounding box center [387, 714] width 364 height 38
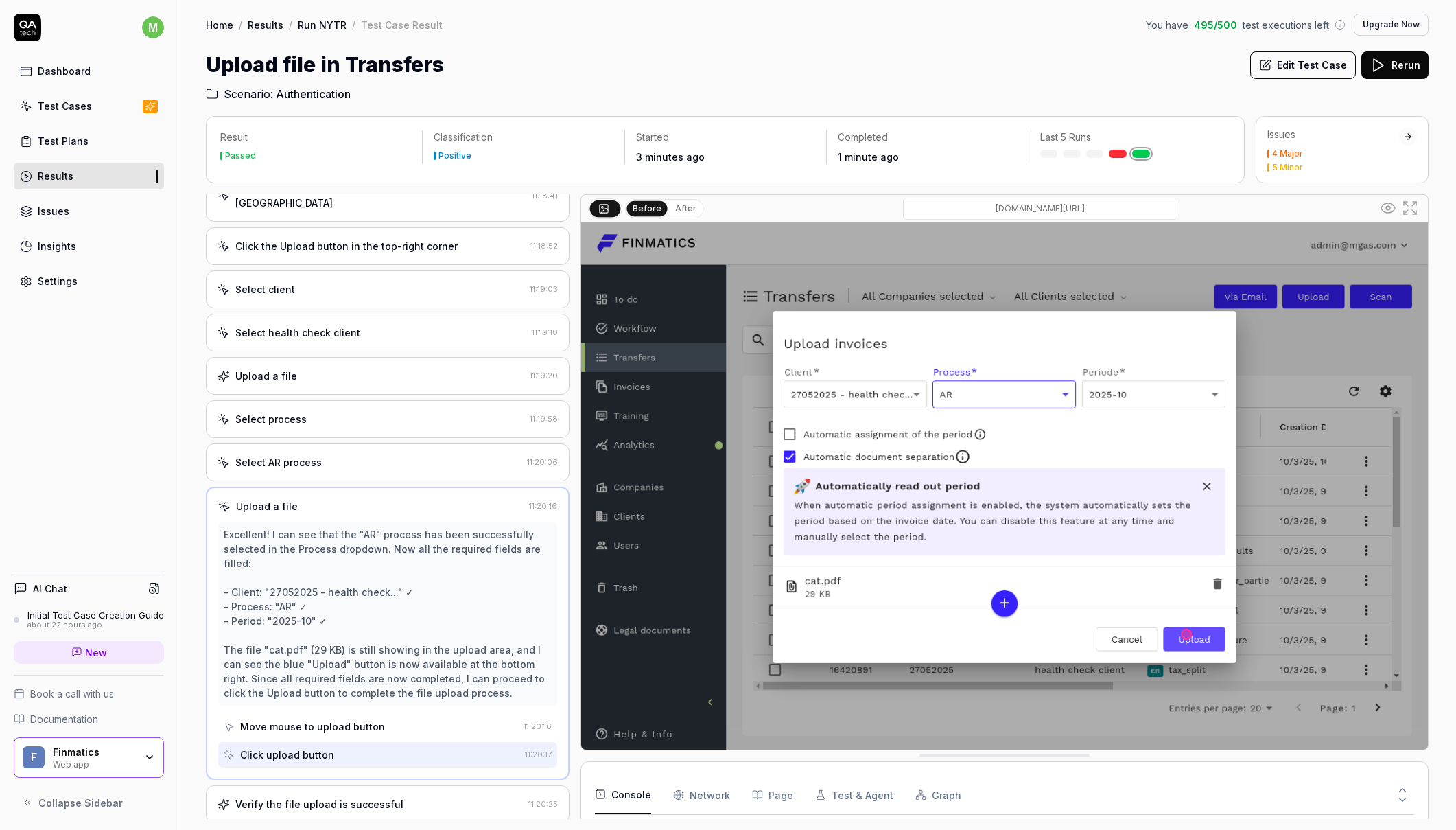
scroll to position [266, 0]
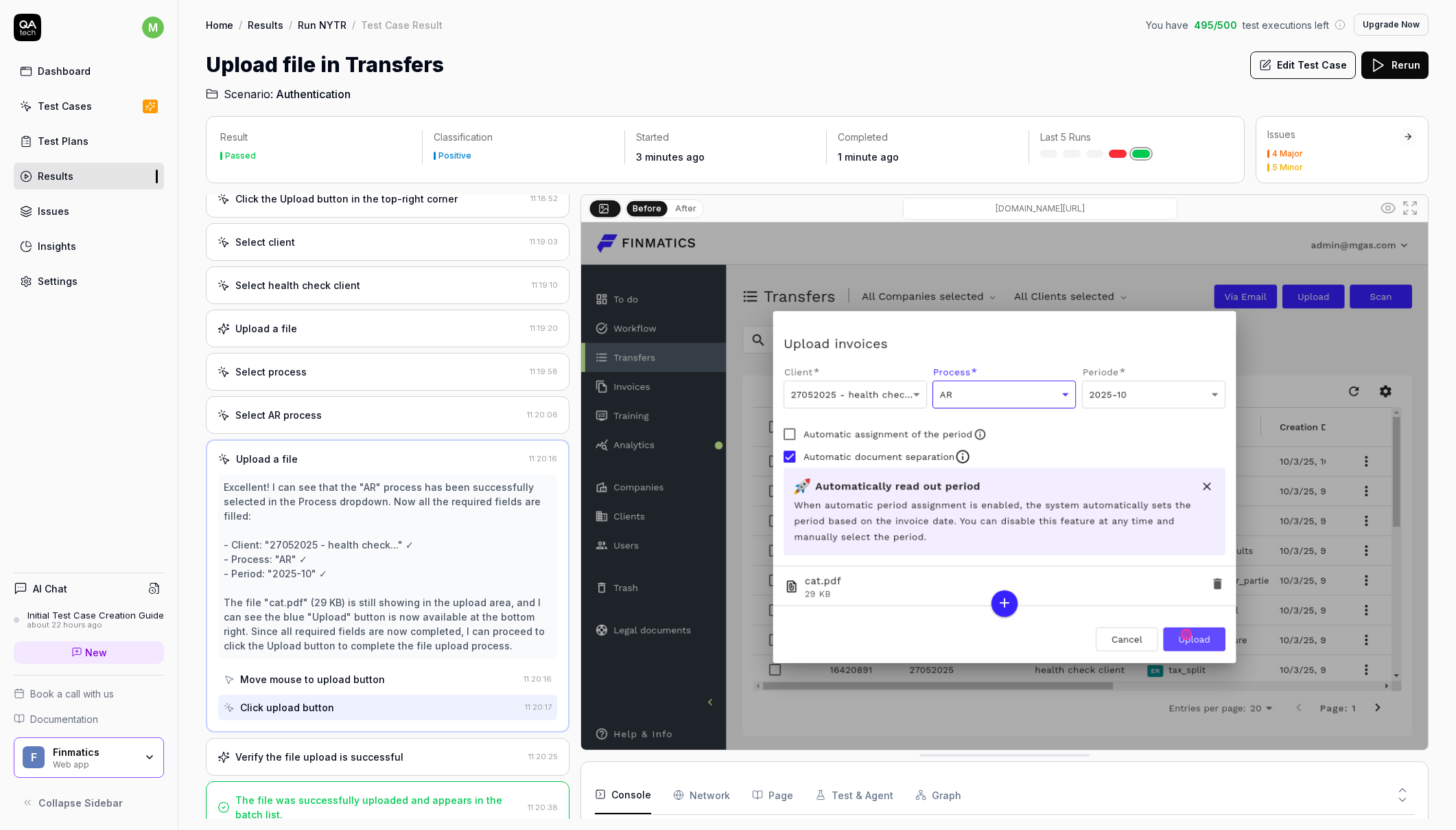
click at [360, 749] on div "Verify the file upload is successful" at bounding box center [319, 756] width 168 height 14
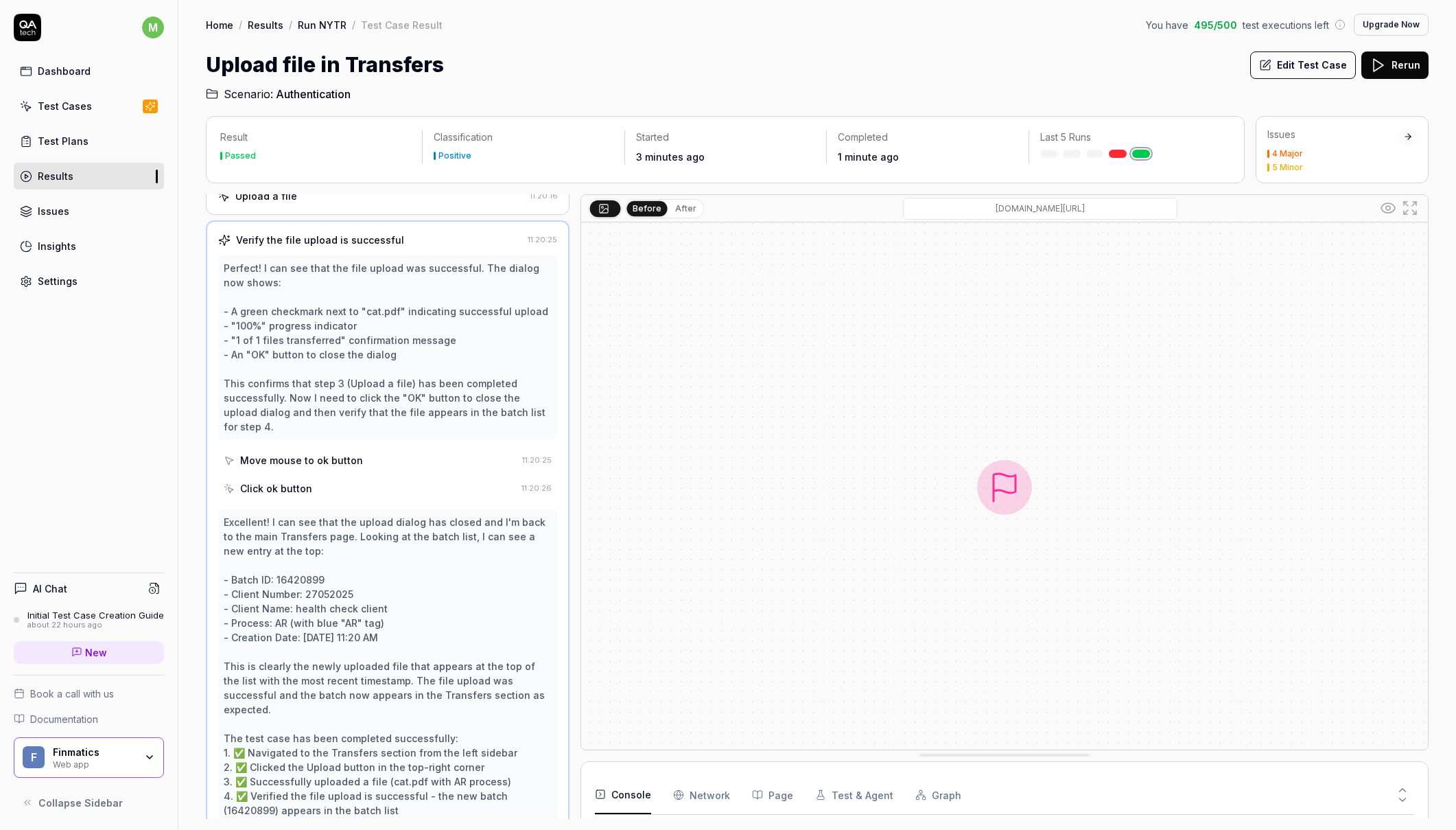
scroll to position [535, 0]
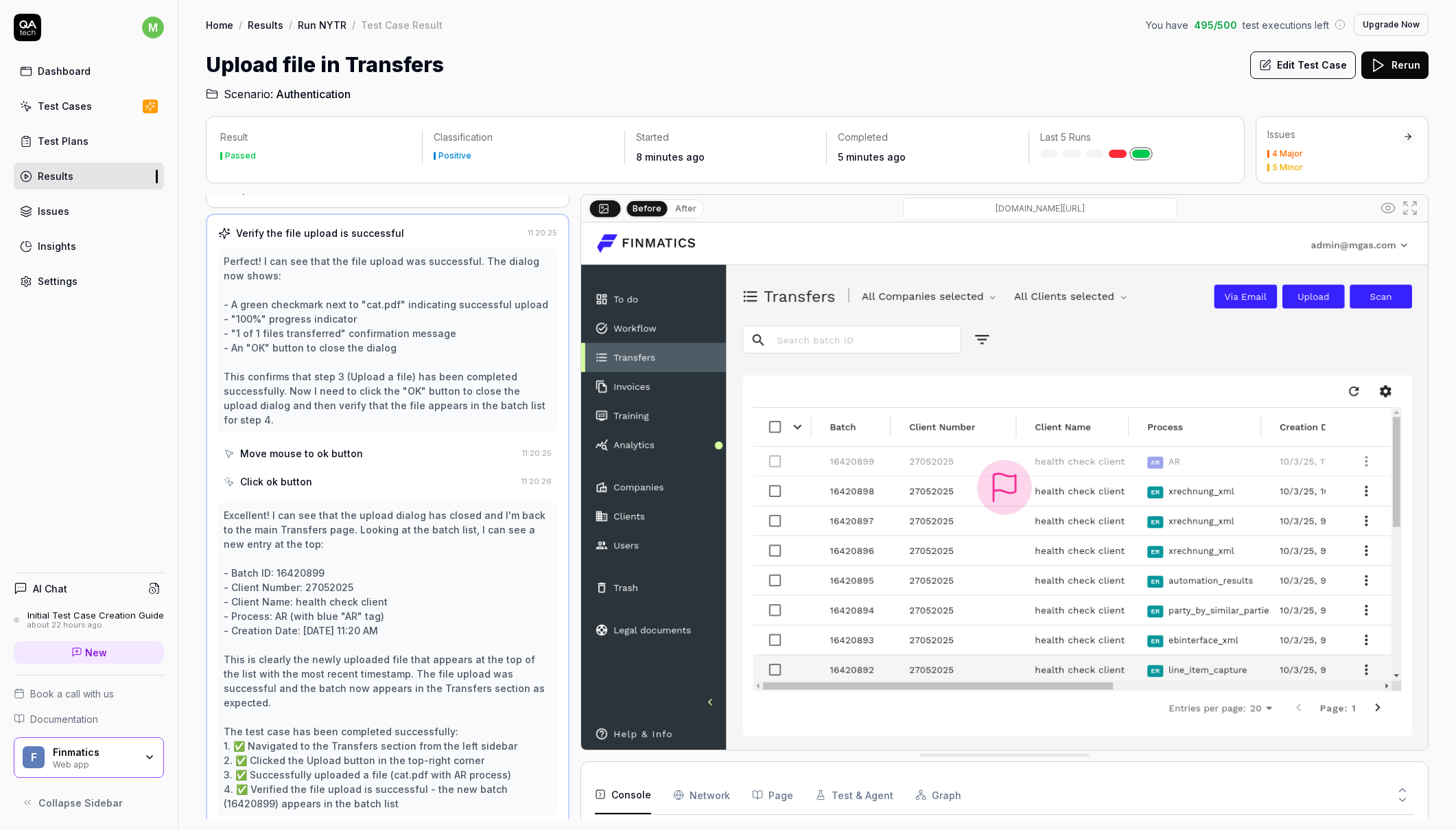
click at [65, 152] on link "Test Plans" at bounding box center [88, 141] width 150 height 27
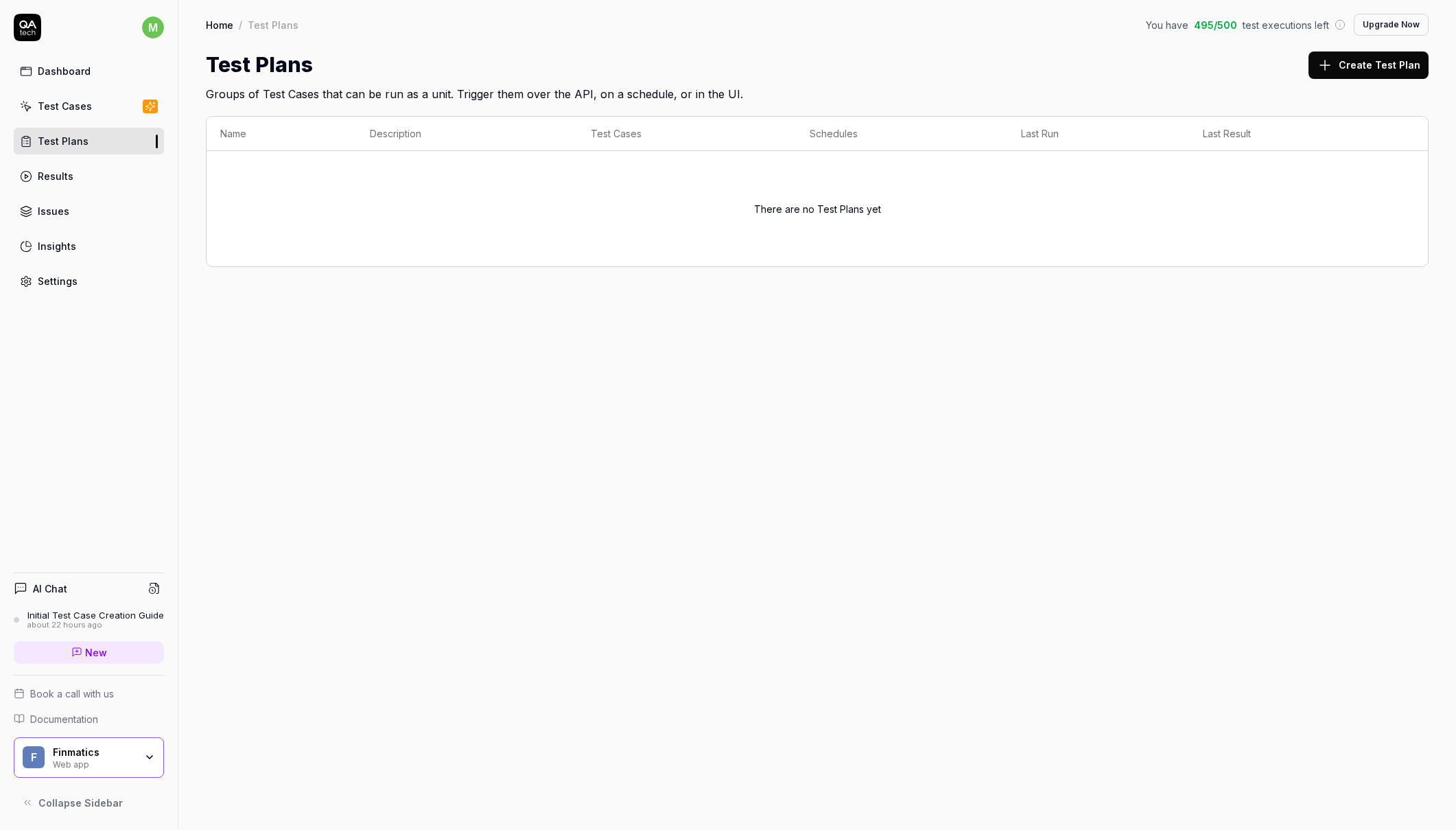
drag, startPoint x: 66, startPoint y: 104, endPoint x: 65, endPoint y: 111, distance: 7.1
click at [66, 104] on div "Test Cases" at bounding box center [65, 105] width 54 height 14
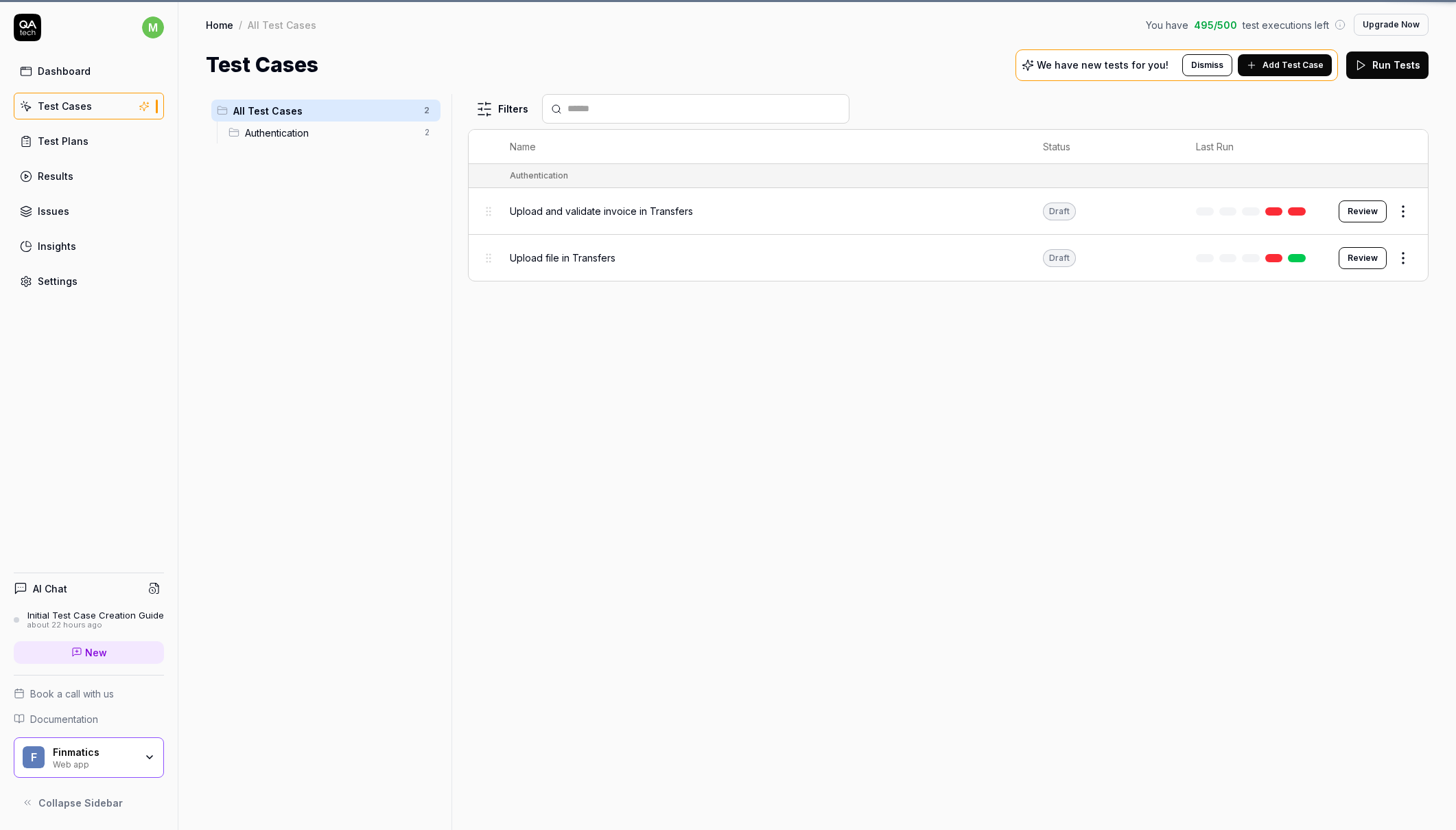
click at [58, 176] on div "Results" at bounding box center [56, 176] width 36 height 14
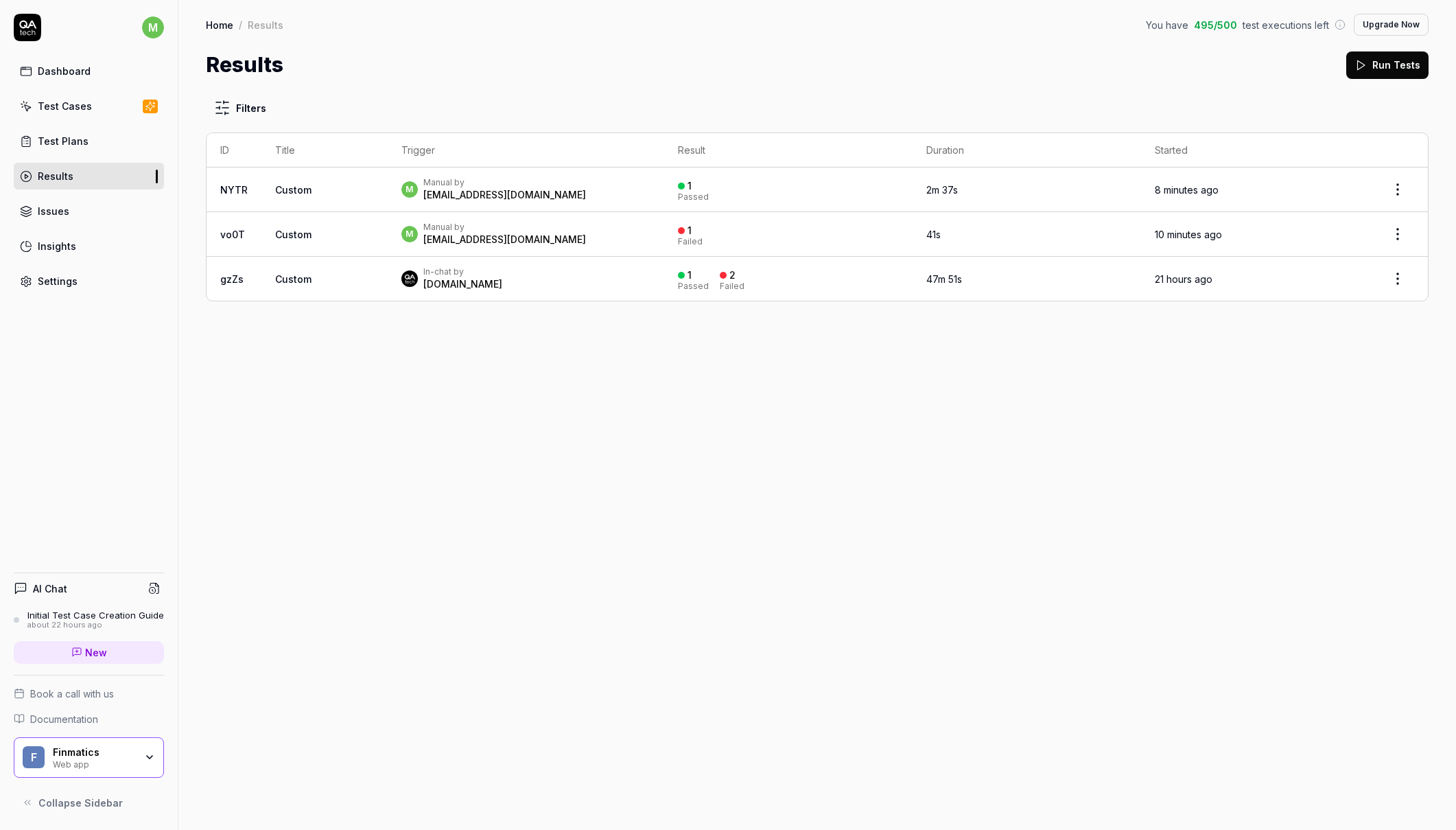
click at [61, 140] on div "Test Plans" at bounding box center [63, 141] width 50 height 14
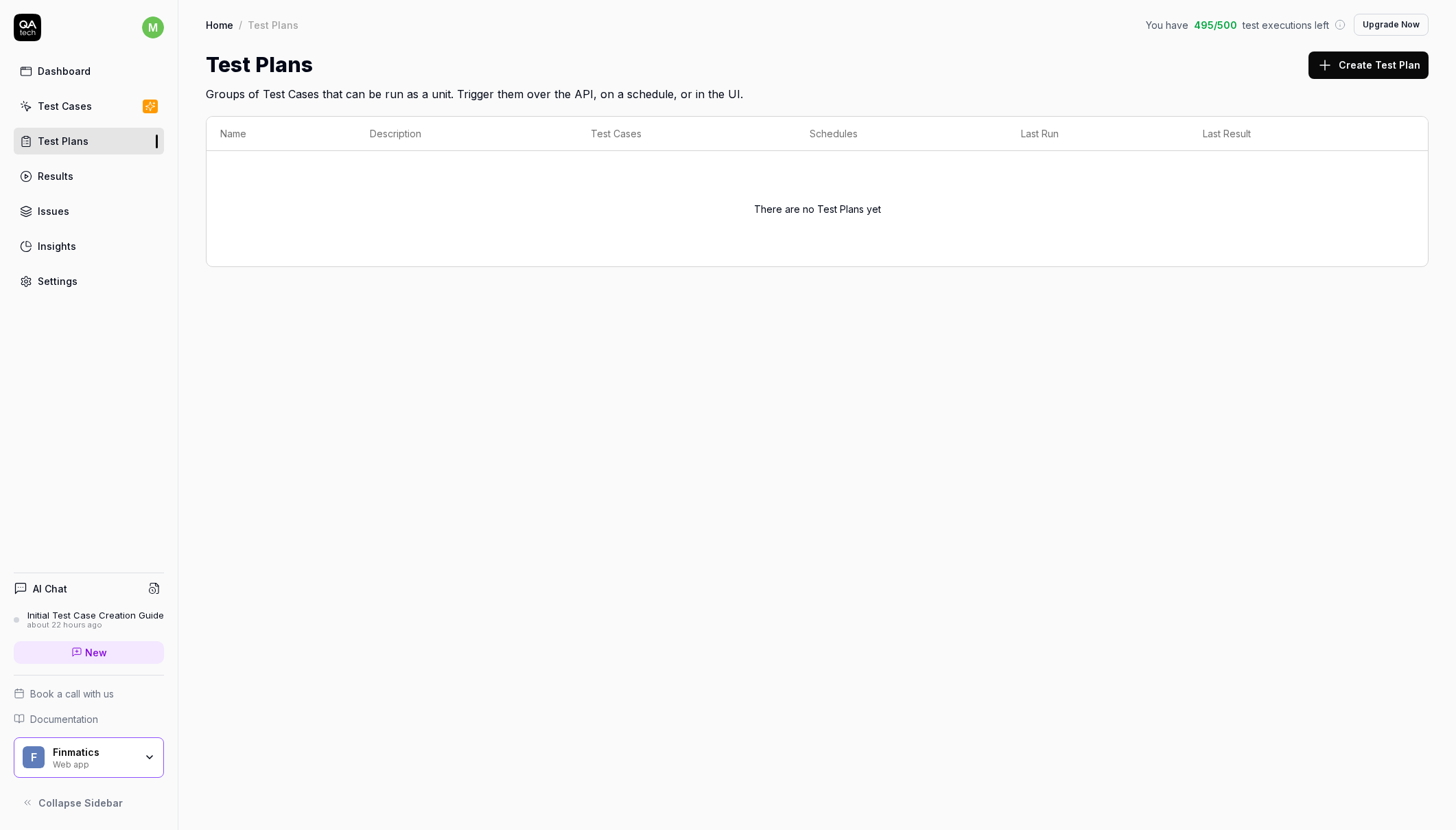
click at [68, 108] on div "Test Cases" at bounding box center [65, 105] width 54 height 14
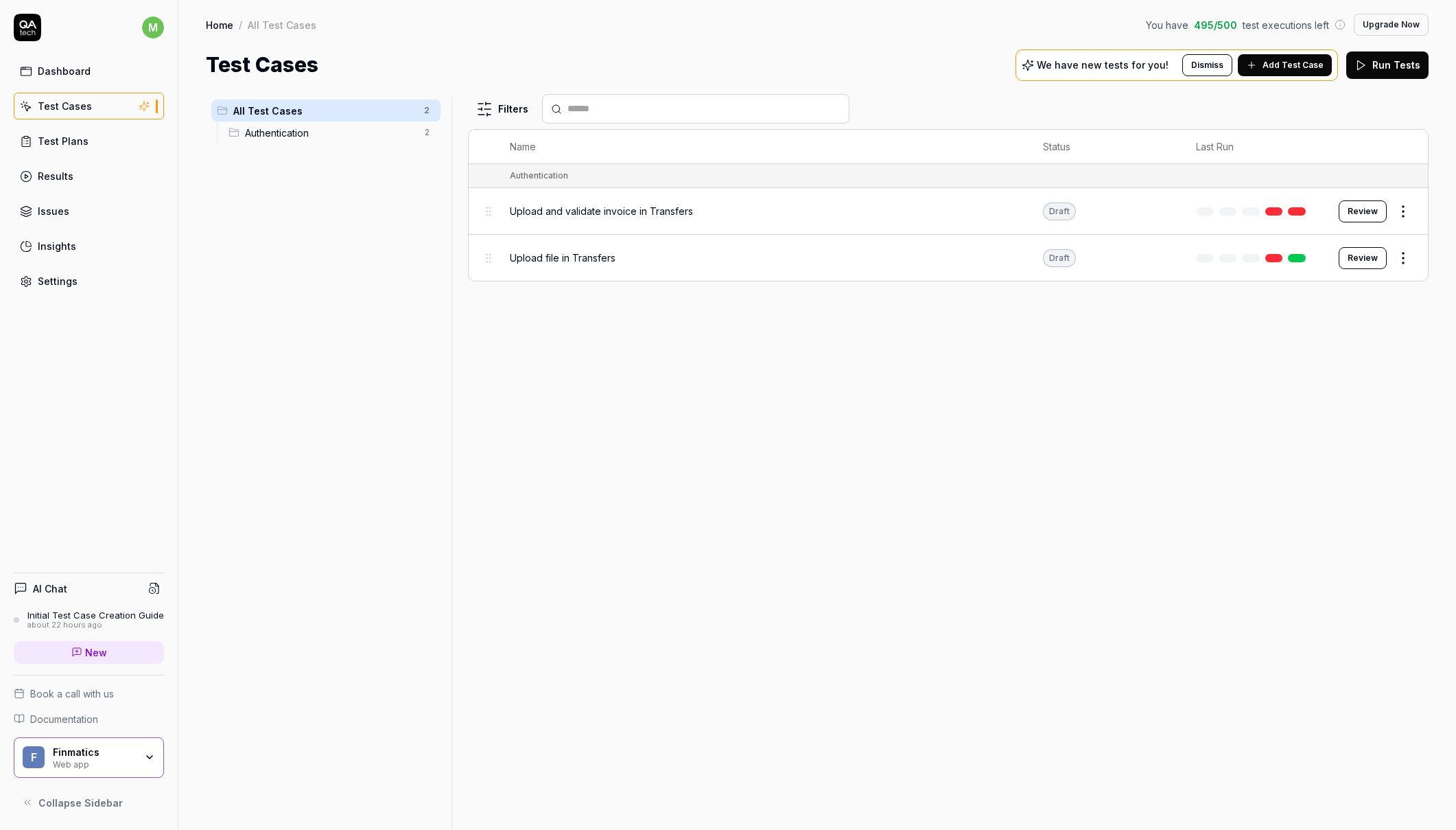
click at [604, 215] on span "Upload and validate invoice in Transfers" at bounding box center [601, 211] width 183 height 14
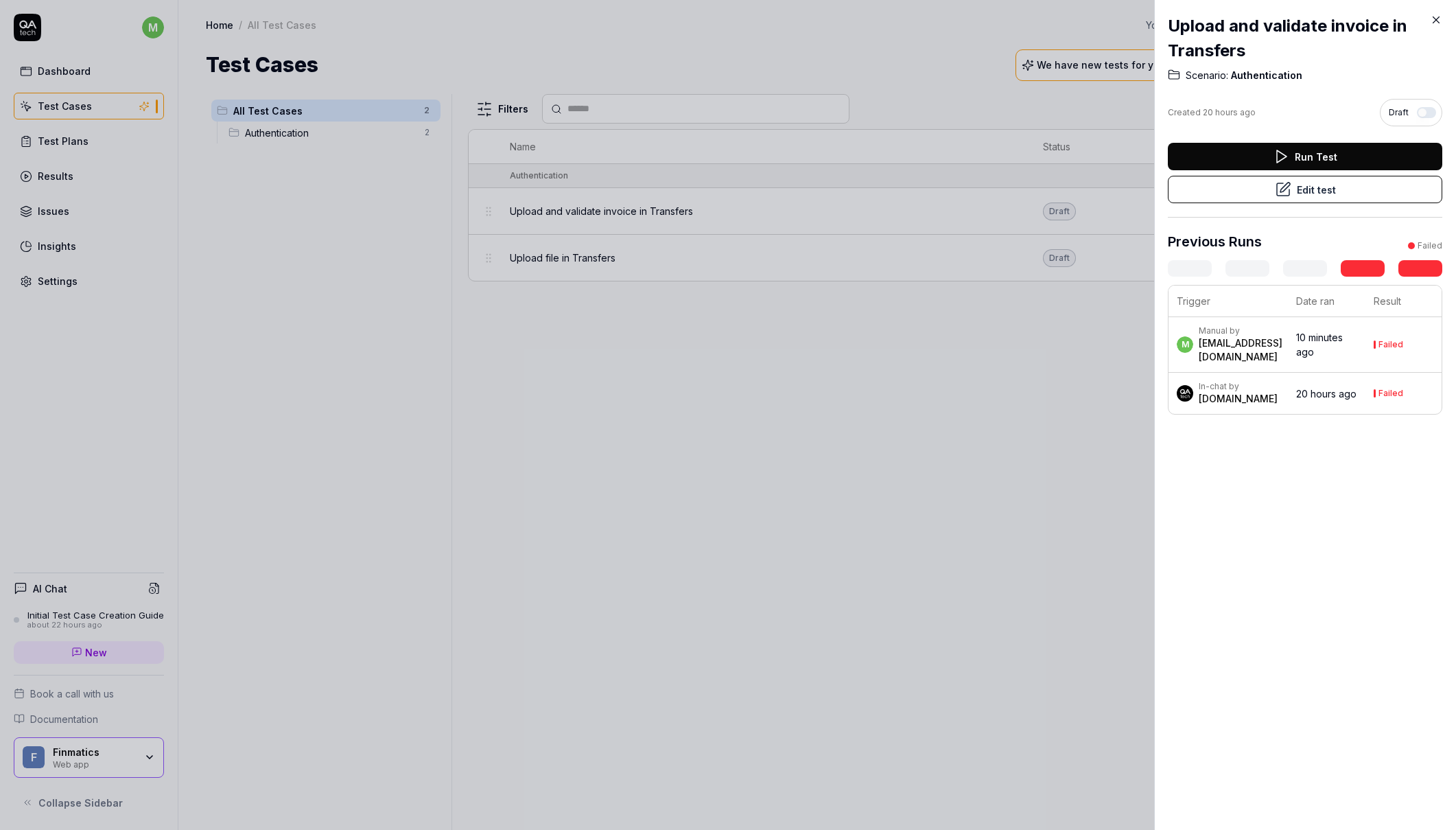
click at [938, 429] on div at bounding box center [728, 415] width 1456 height 830
